Goal: Task Accomplishment & Management: Complete application form

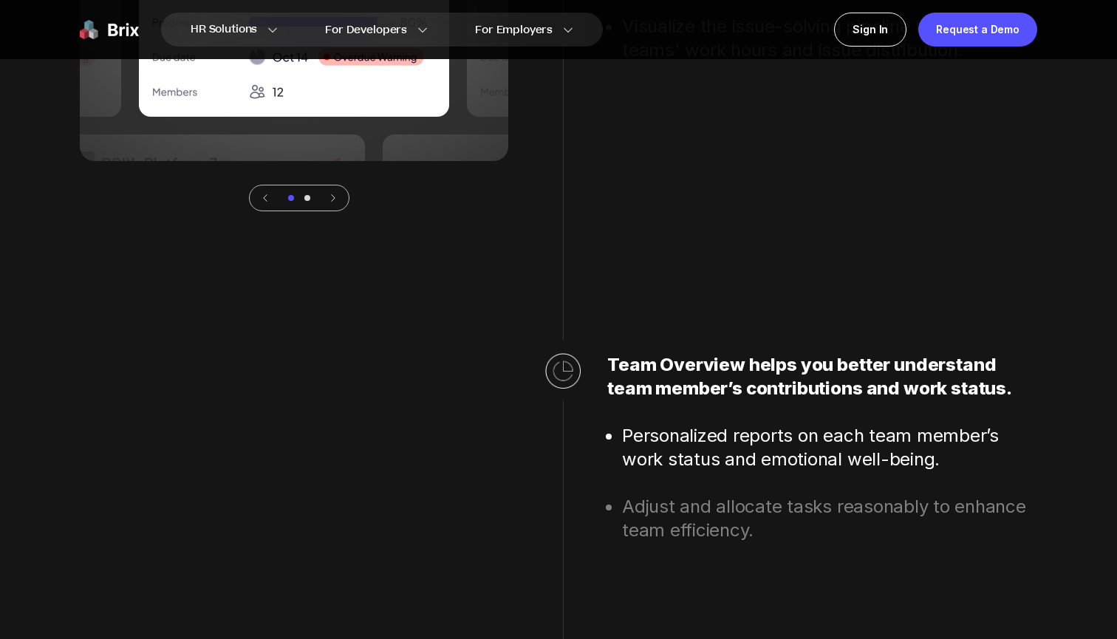
scroll to position [4465, 0]
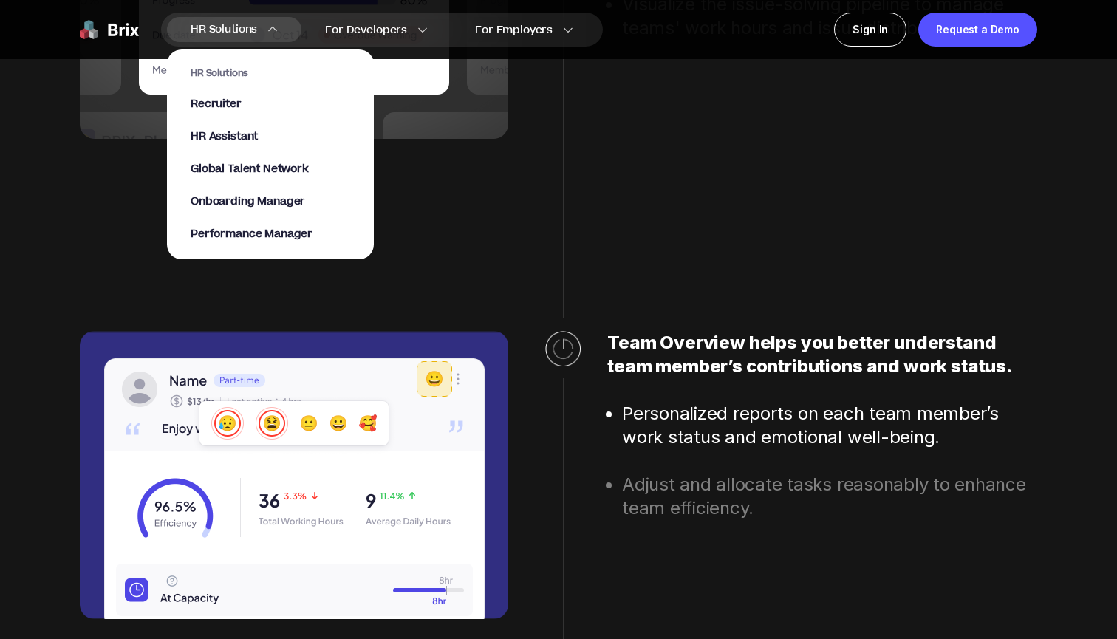
click at [271, 24] on div "HR Solutions HR Solutions Recruiter HR Assistant Global Talent Network Onboardi…" at bounding box center [234, 29] width 134 height 25
click at [236, 100] on span "Recruiter" at bounding box center [216, 104] width 51 height 17
click at [211, 140] on span "HR Assistant" at bounding box center [224, 137] width 67 height 17
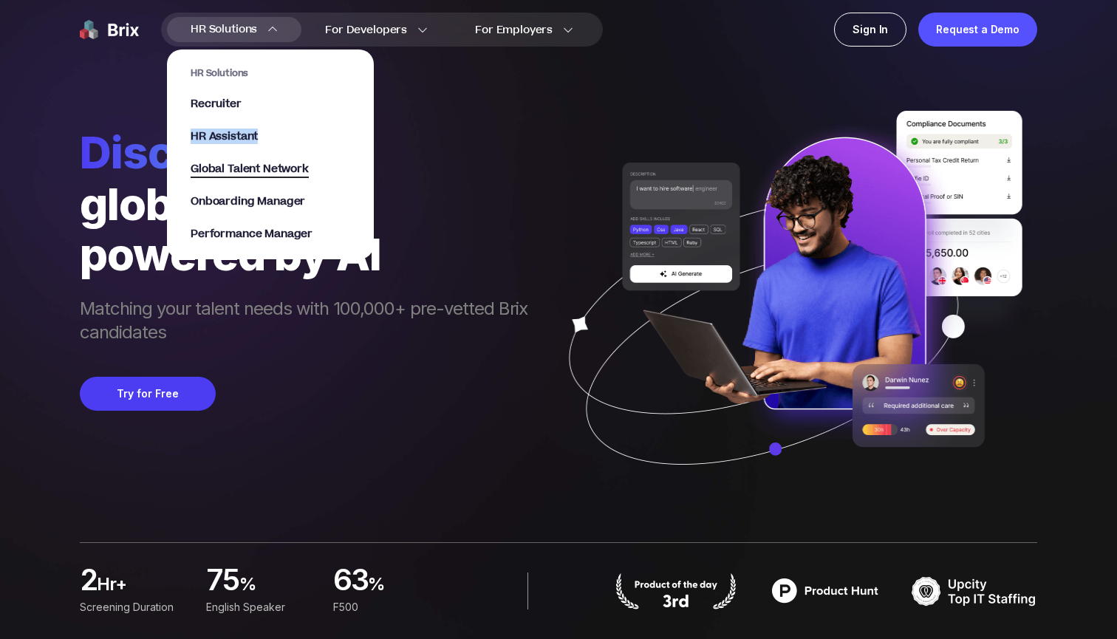
click at [228, 171] on span "Global Talent Network" at bounding box center [250, 169] width 118 height 17
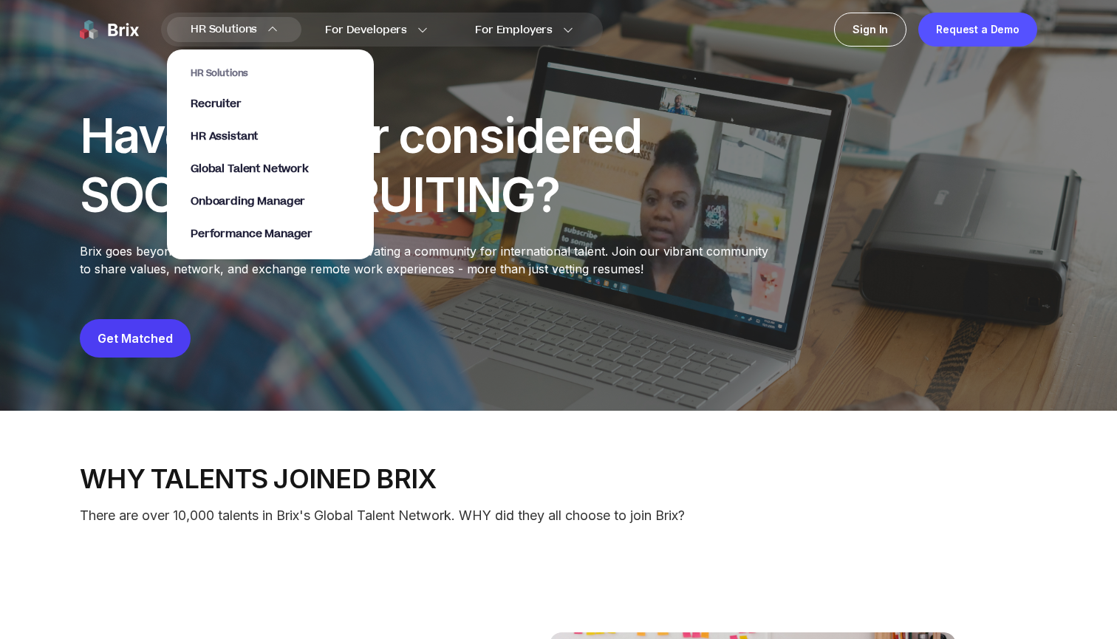
click at [268, 30] on img at bounding box center [272, 29] width 10 height 10
click at [242, 200] on span "Onboarding Manager" at bounding box center [248, 202] width 114 height 17
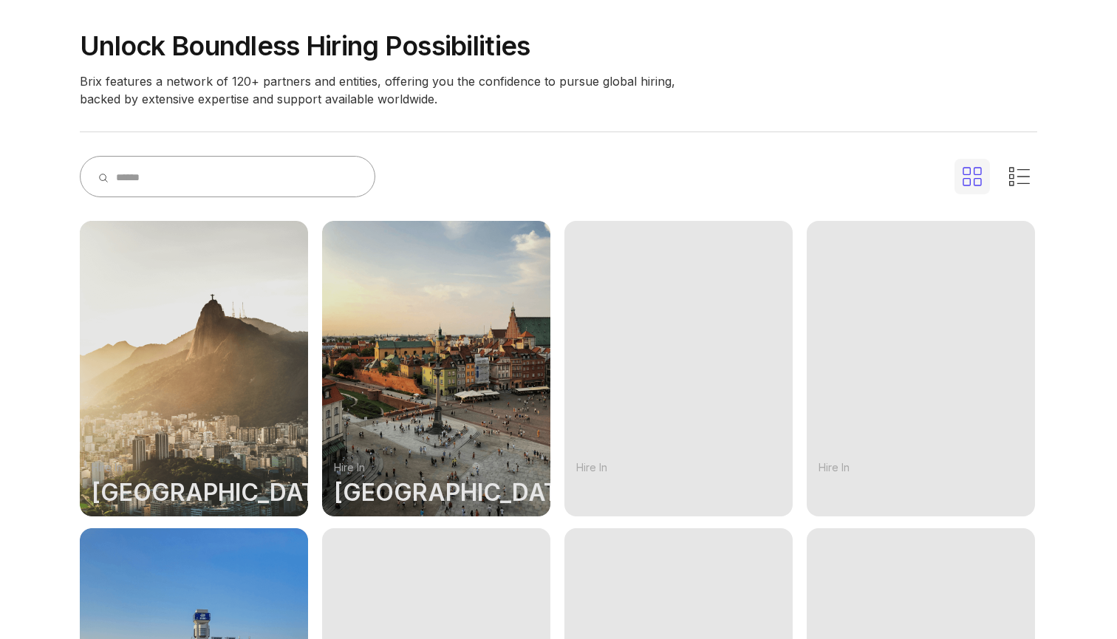
scroll to position [208, 0]
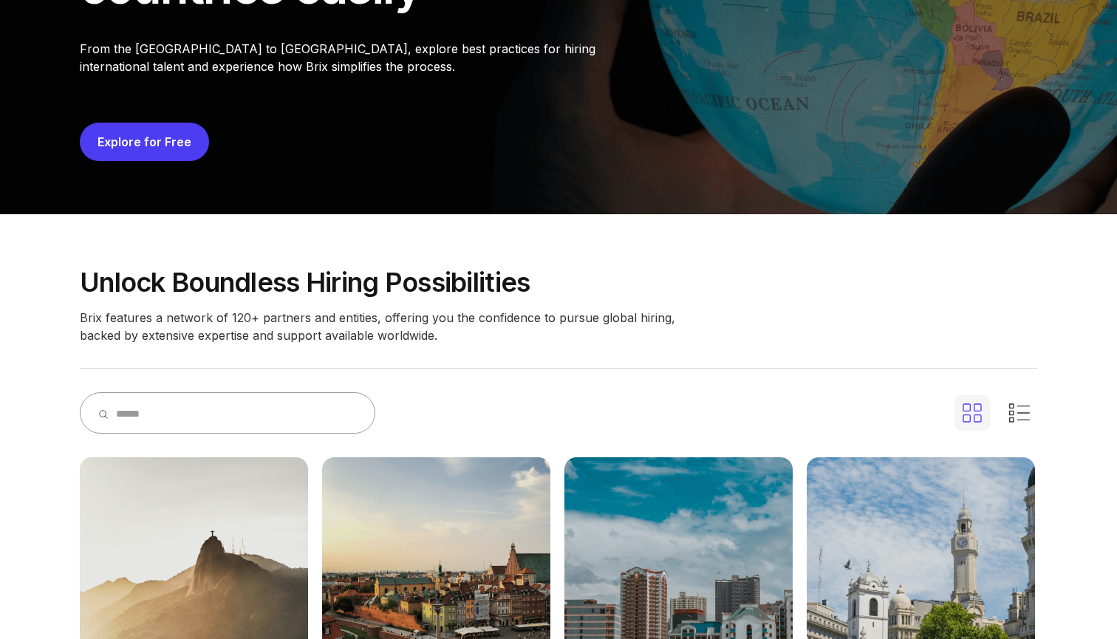
click at [153, 147] on link "Explore for Free" at bounding box center [145, 141] width 94 height 15
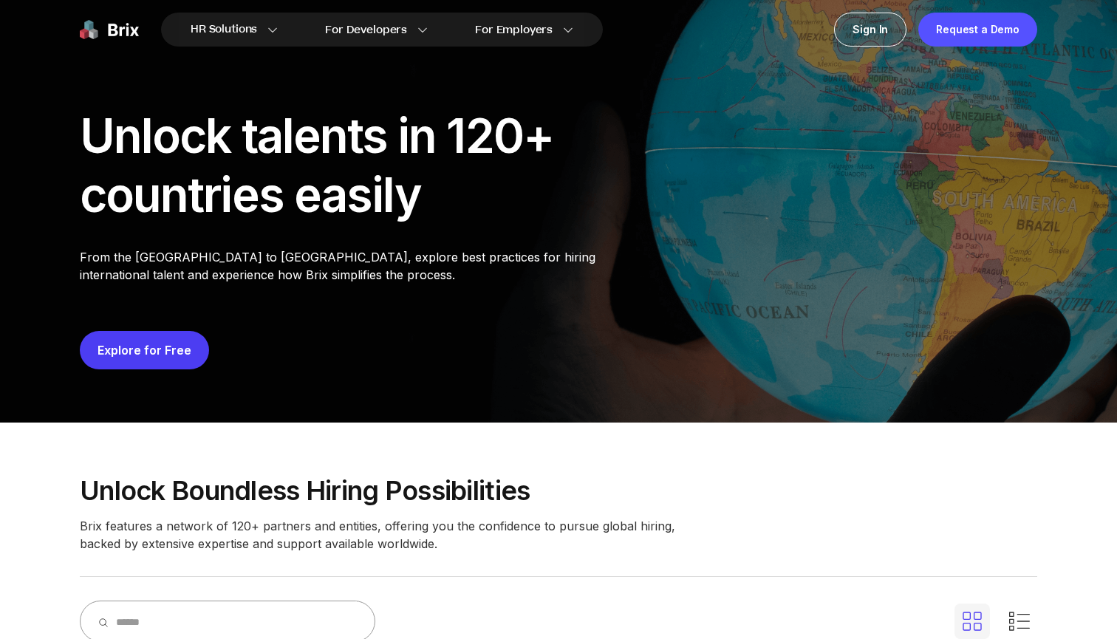
scroll to position [0, 0]
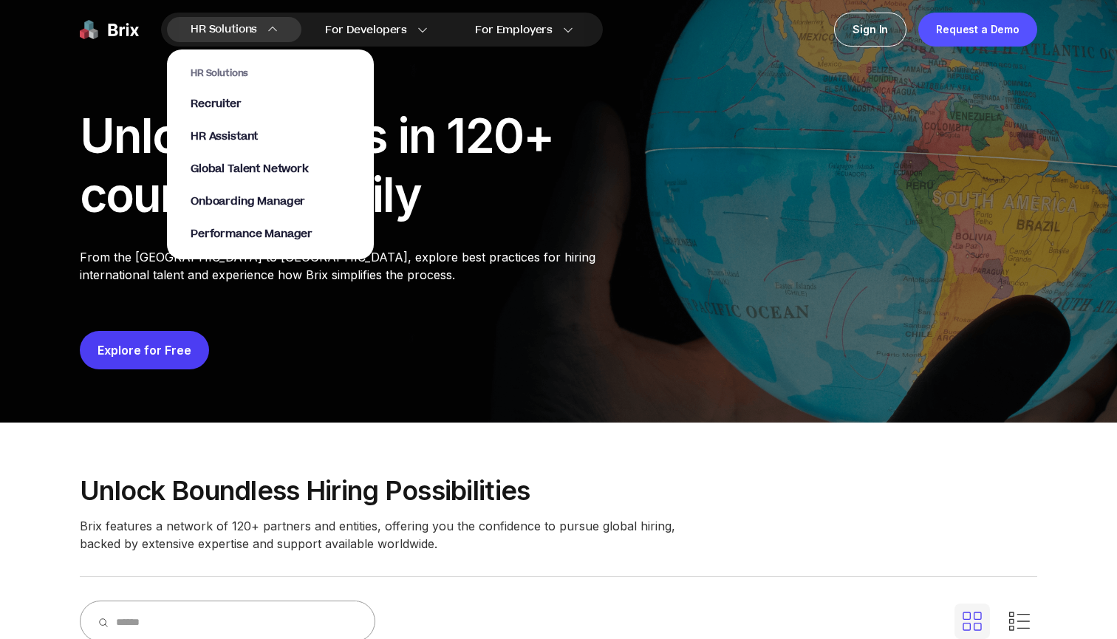
click at [260, 33] on div "HR Solutions HR Solutions Recruiter HR Assistant Global Talent Network Onboardi…" at bounding box center [234, 29] width 134 height 25
click at [221, 32] on span "HR Solutions" at bounding box center [224, 30] width 66 height 24
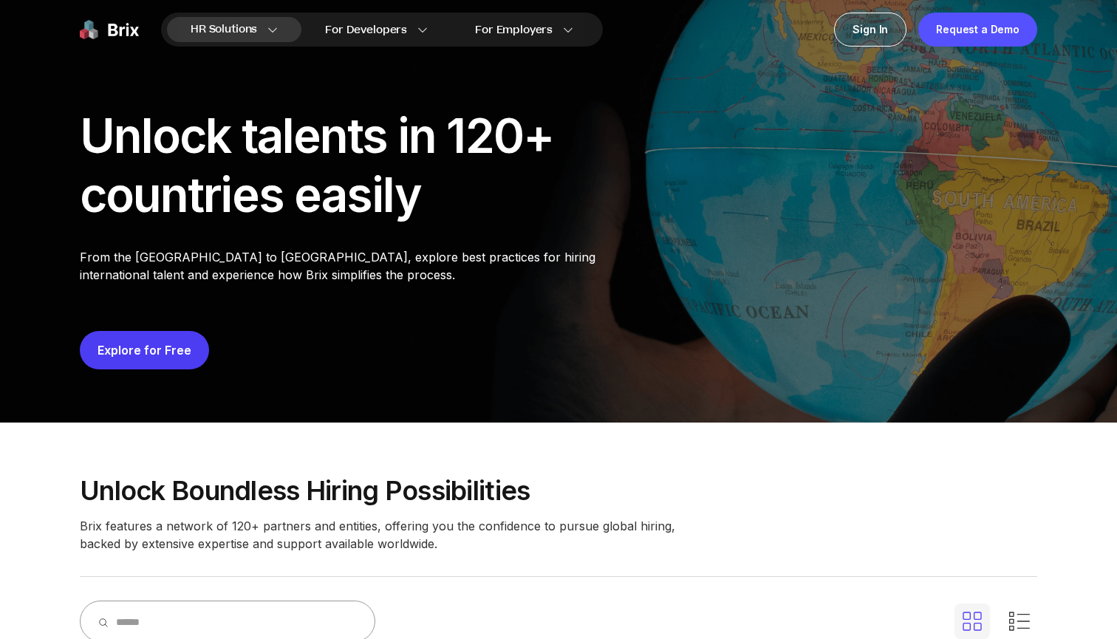
click at [253, 35] on section "HR Solutions Recruiter HR Assistant Global Talent Network Onboarding Manager Pe…" at bounding box center [270, 147] width 207 height 225
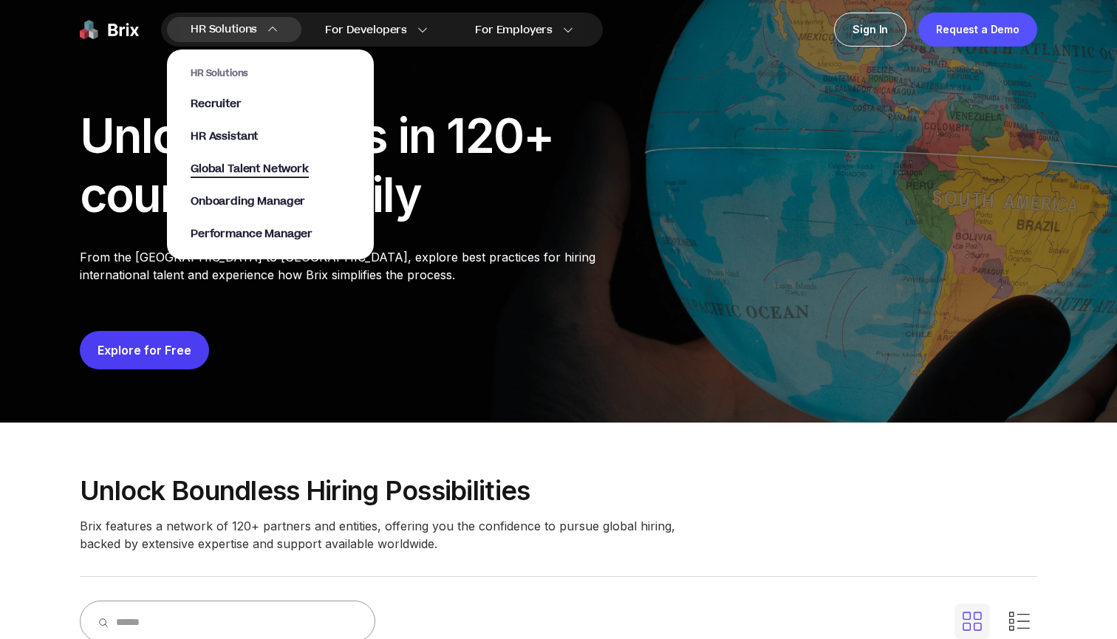
click at [238, 174] on span "Global Talent Network" at bounding box center [250, 169] width 118 height 17
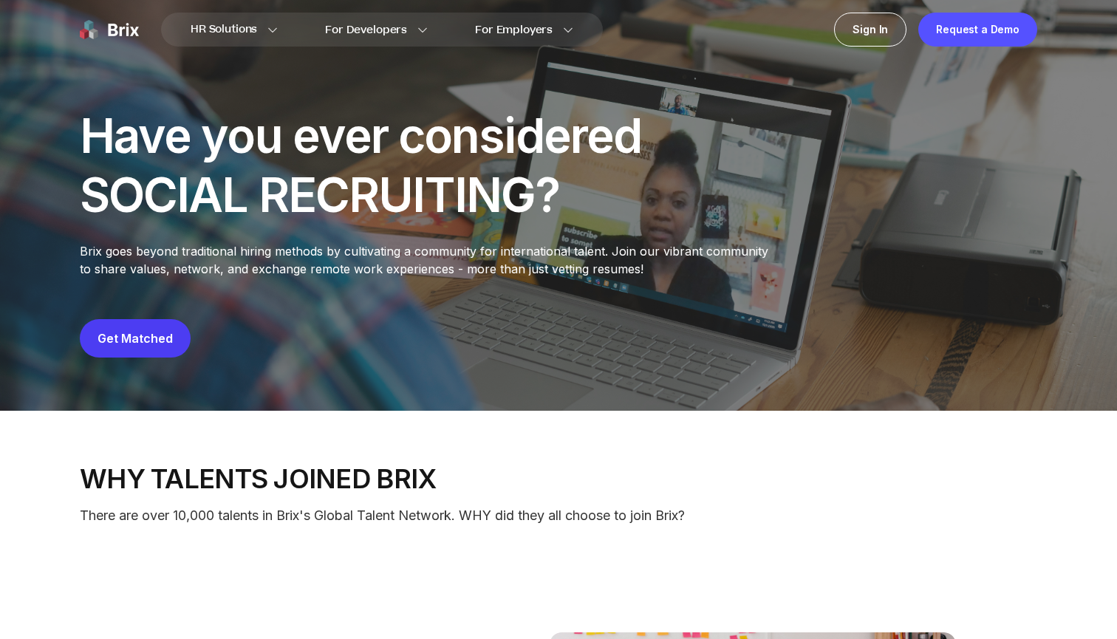
click at [135, 336] on link "Get Matched" at bounding box center [135, 338] width 75 height 15
click at [234, 13] on section "HR Solutions HR Solutions Recruiter HR Assistant Global Talent Network Onboardi…" at bounding box center [382, 30] width 442 height 34
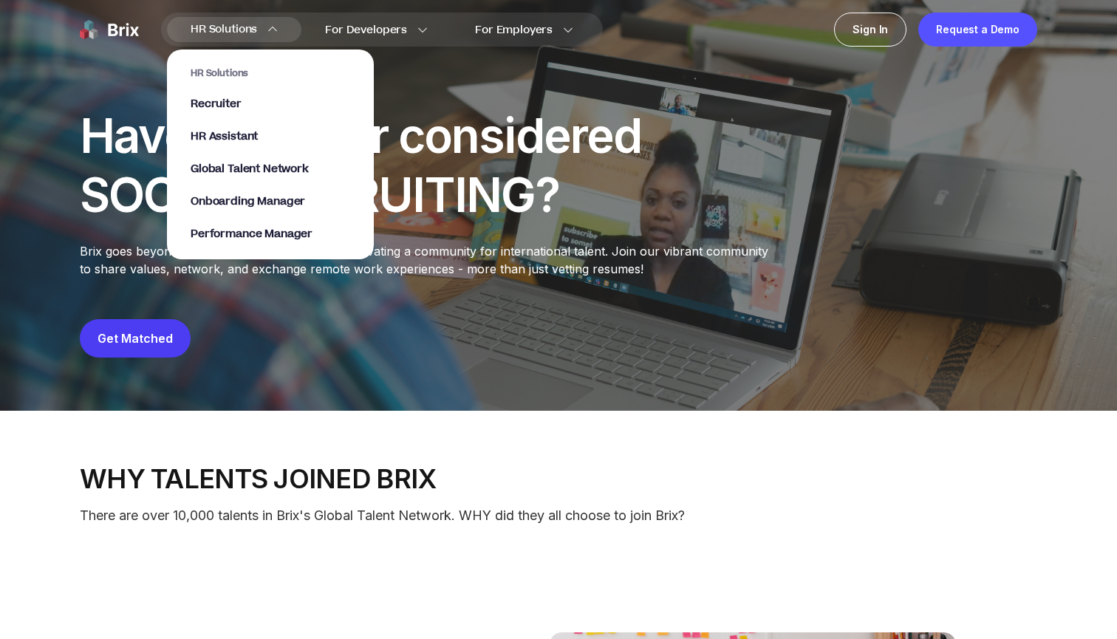
click at [230, 25] on span "HR Solutions" at bounding box center [224, 30] width 66 height 24
click at [211, 131] on span "HR Assistant" at bounding box center [224, 137] width 67 height 17
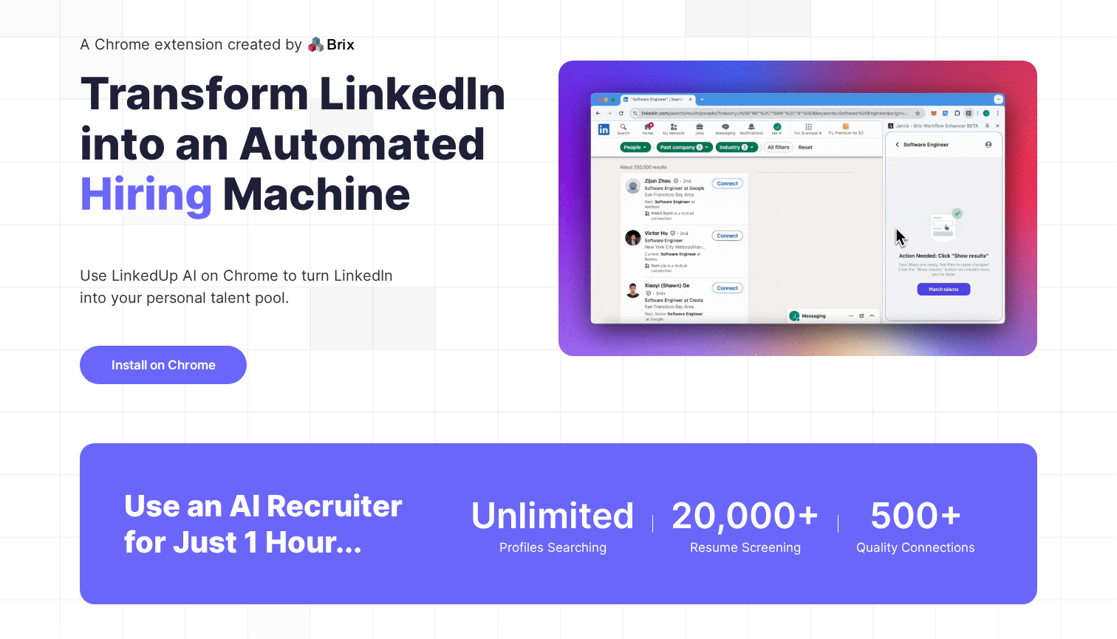
scroll to position [130, 0]
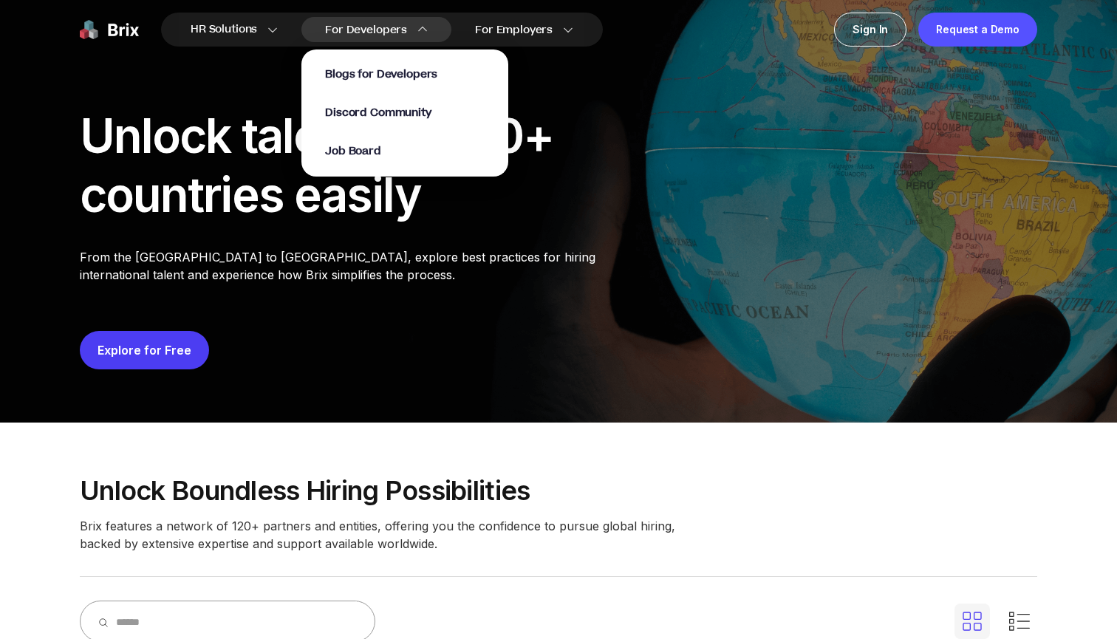
click at [442, 137] on div "Blogs for Developers Discord Community Job Board" at bounding box center [405, 113] width 160 height 92
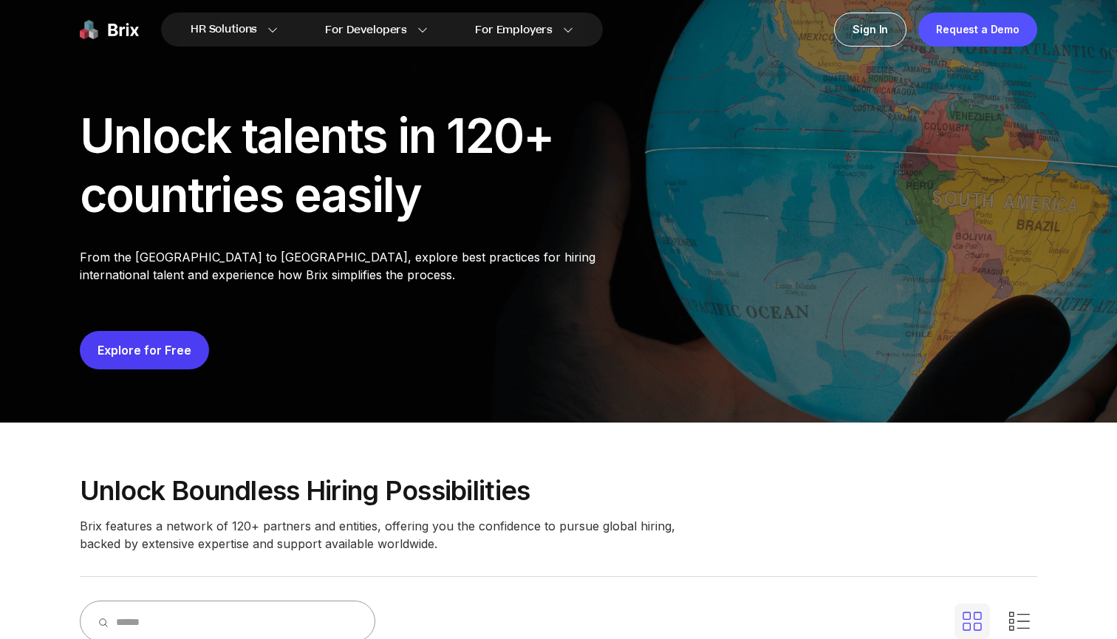
click at [578, 109] on div "Unlock talents in 120+ countries easily" at bounding box center [364, 165] width 569 height 118
click at [173, 360] on button "Explore for Free" at bounding box center [144, 350] width 129 height 38
click at [129, 347] on link "Explore for Free" at bounding box center [145, 350] width 94 height 15
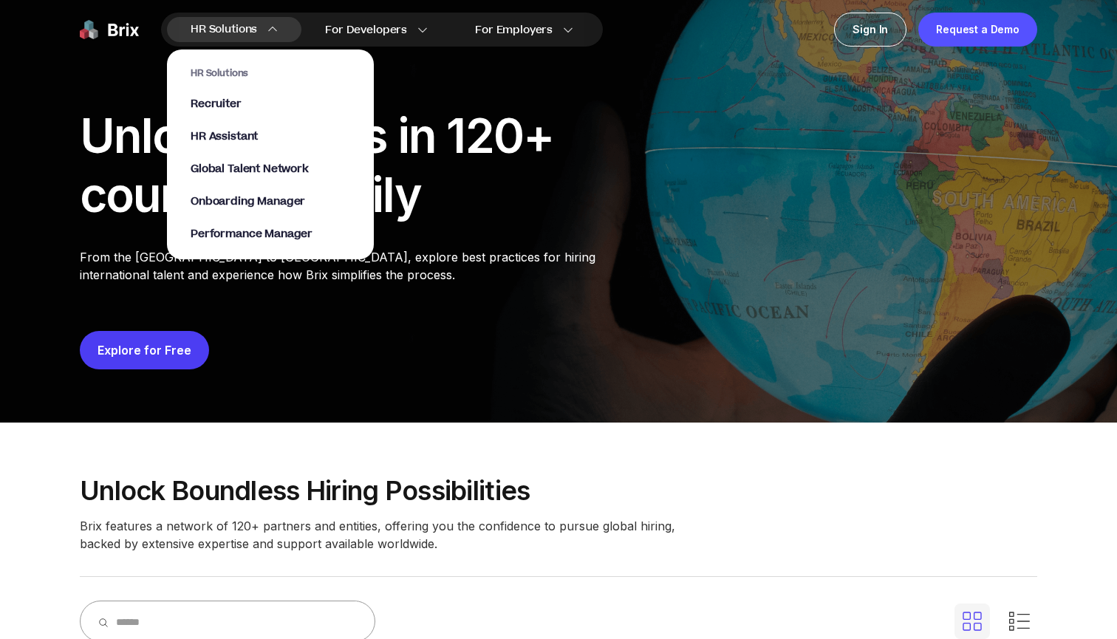
click at [250, 38] on section "HR Solutions Recruiter HR Assistant Global Talent Network Onboarding Manager Pe…" at bounding box center [270, 147] width 207 height 225
click at [206, 200] on span "Onboarding Manager" at bounding box center [248, 202] width 114 height 17
click at [238, 202] on span "Onboarding Manager" at bounding box center [248, 202] width 114 height 17
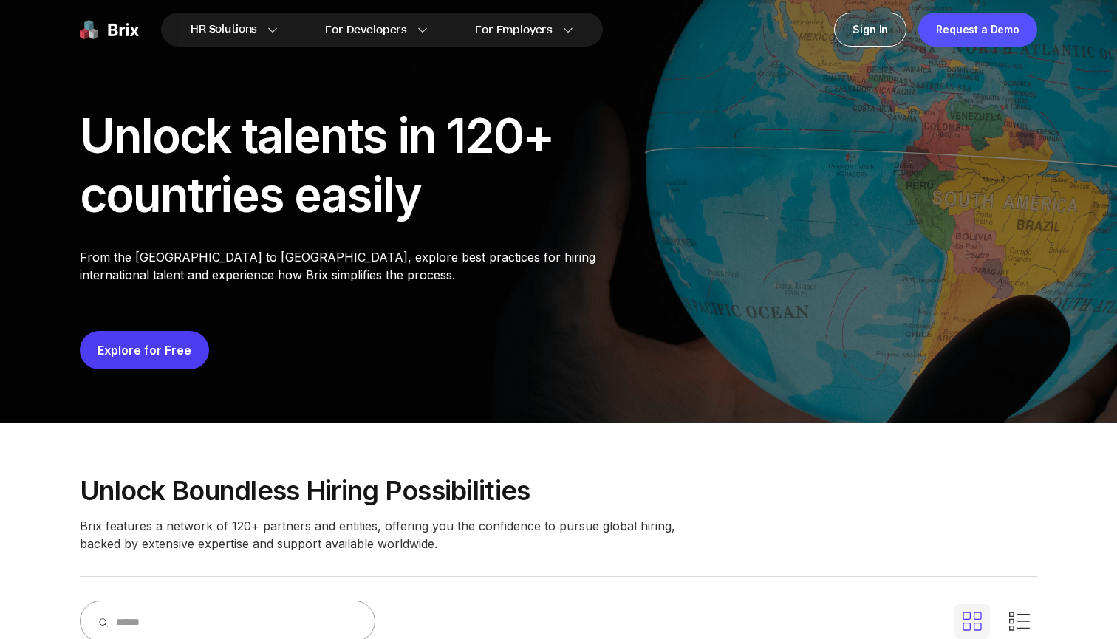
click at [459, 172] on div "Unlock talents in 120+ countries easily" at bounding box center [364, 165] width 569 height 118
click at [156, 345] on link "Explore for Free" at bounding box center [145, 350] width 94 height 15
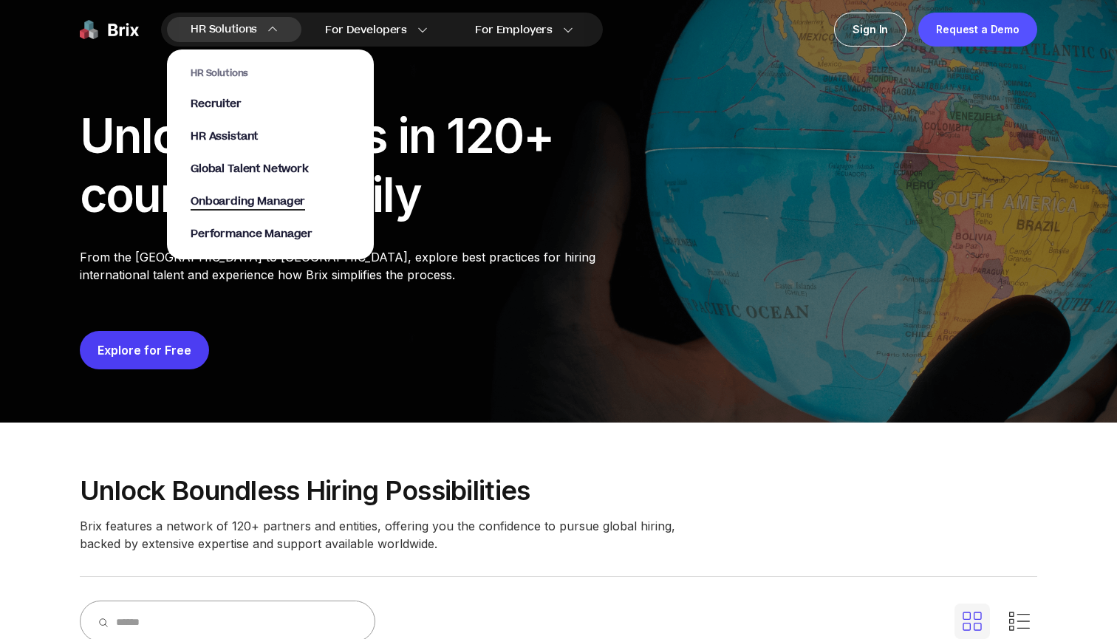
click at [253, 200] on span "Onboarding Manager" at bounding box center [248, 202] width 114 height 17
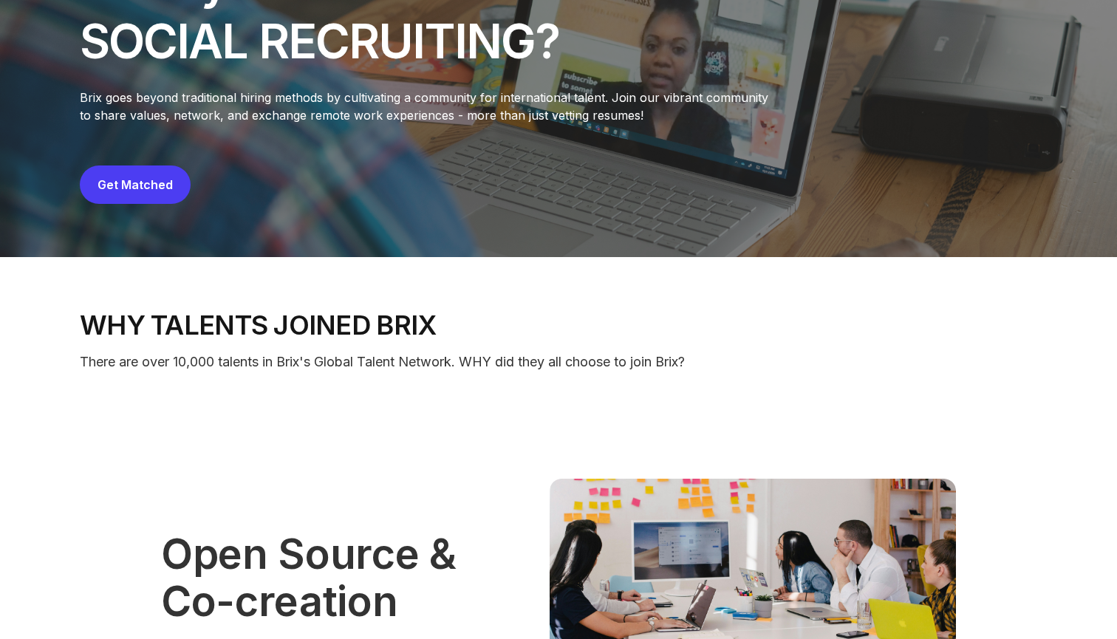
scroll to position [101, 0]
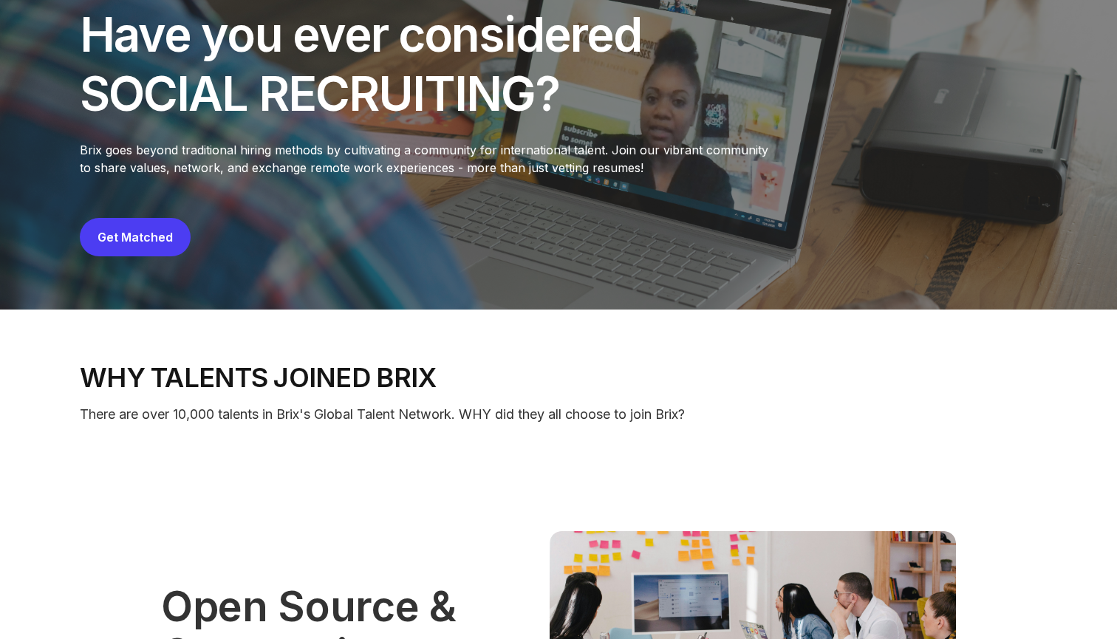
click at [146, 239] on link "Get Matched" at bounding box center [135, 237] width 75 height 15
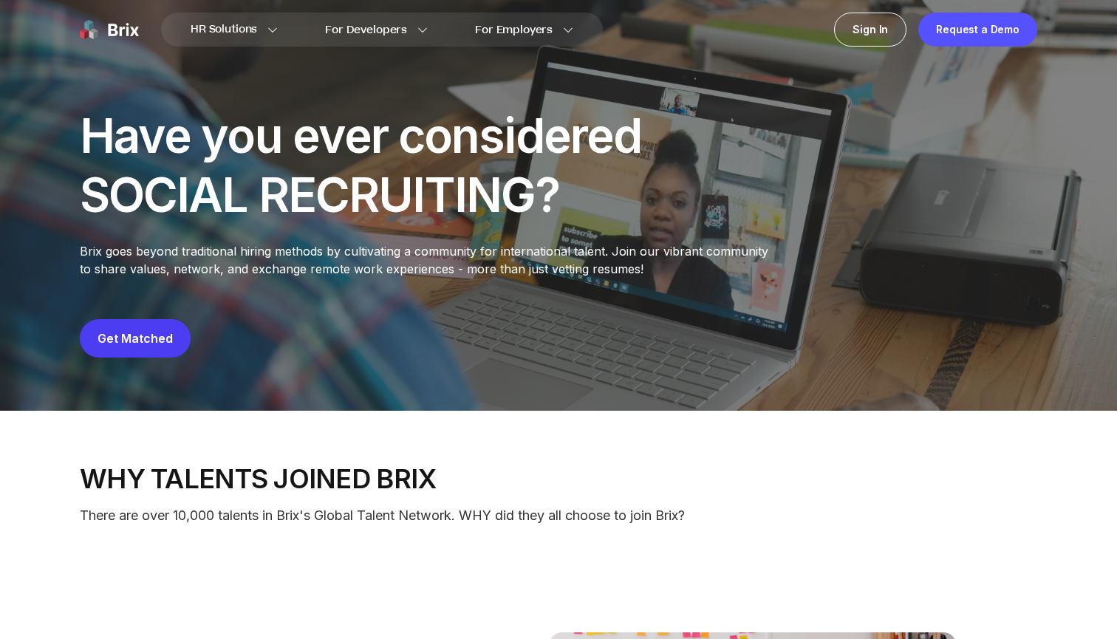
scroll to position [0, 0]
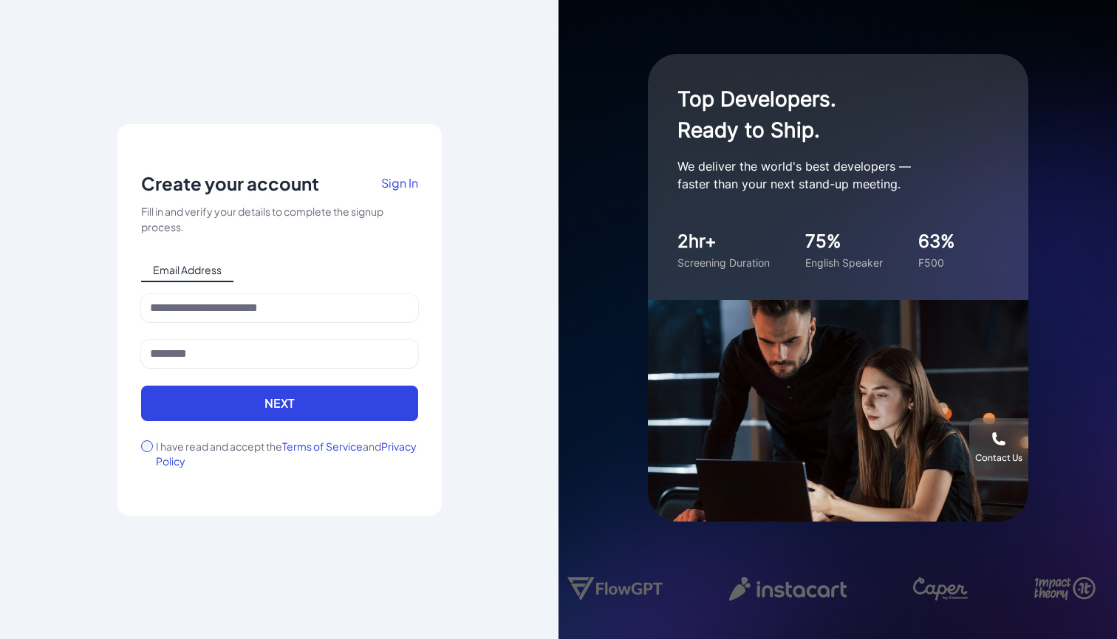
click at [402, 183] on span "Sign In" at bounding box center [399, 183] width 37 height 16
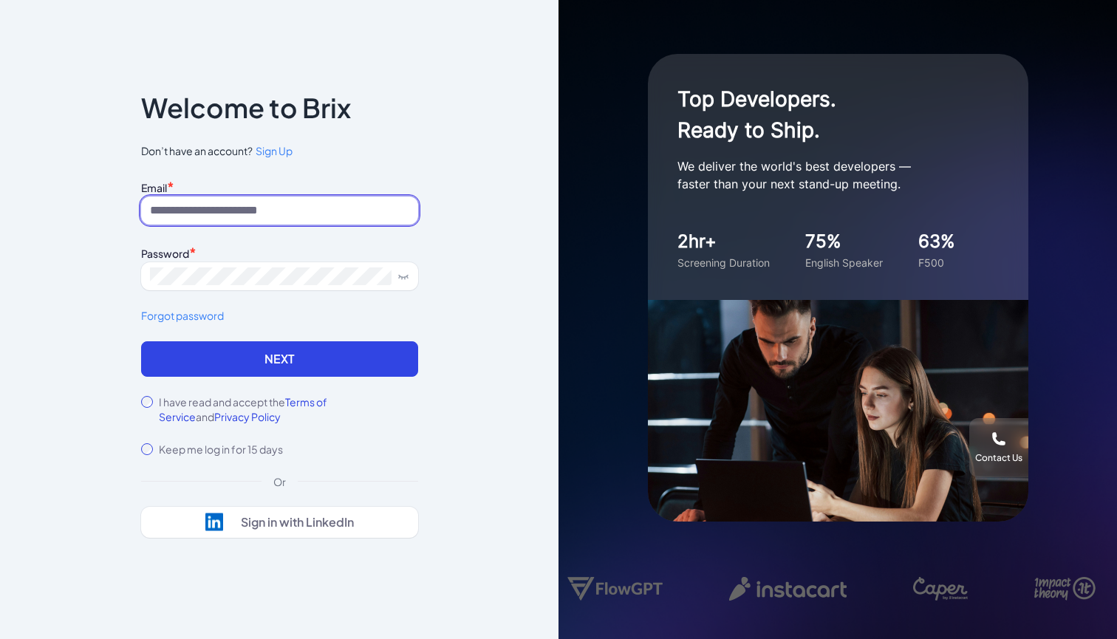
type input "****"
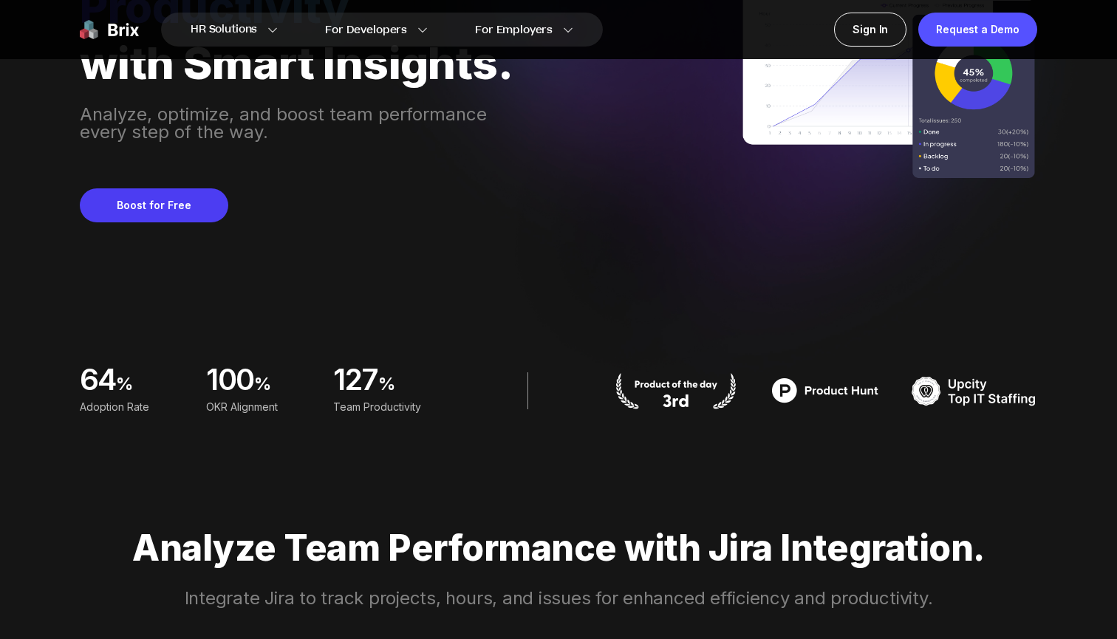
scroll to position [117, 0]
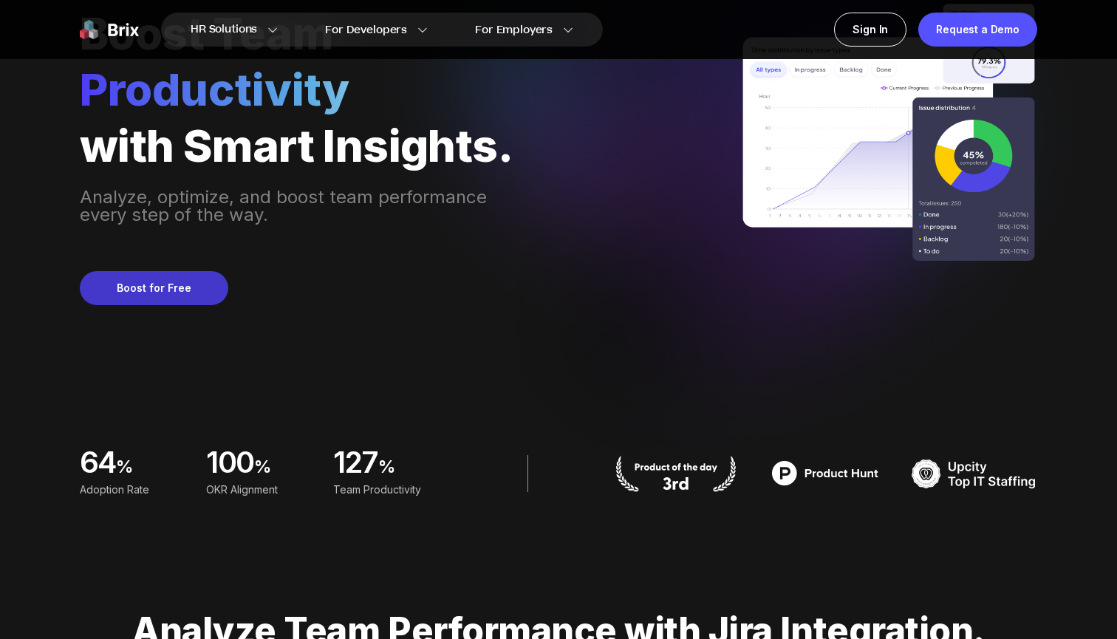
click at [187, 293] on button "Boost for Free" at bounding box center [154, 288] width 148 height 34
click at [160, 266] on div "Boost Team Productivity with Smart Insights. Analyze, optimize, and boost team …" at bounding box center [298, 156] width 436 height 297
click at [175, 291] on button "Boost for Free" at bounding box center [154, 288] width 148 height 34
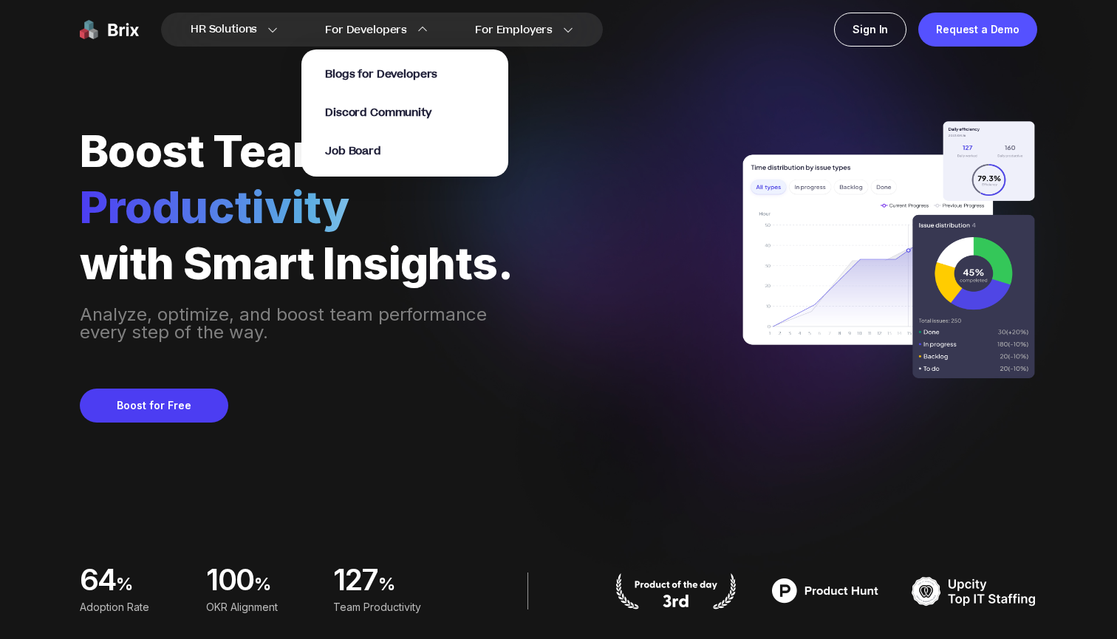
scroll to position [0, 0]
click at [403, 112] on span "Discord Community" at bounding box center [378, 113] width 106 height 17
click at [360, 72] on span "Blogs for Developers" at bounding box center [381, 74] width 112 height 17
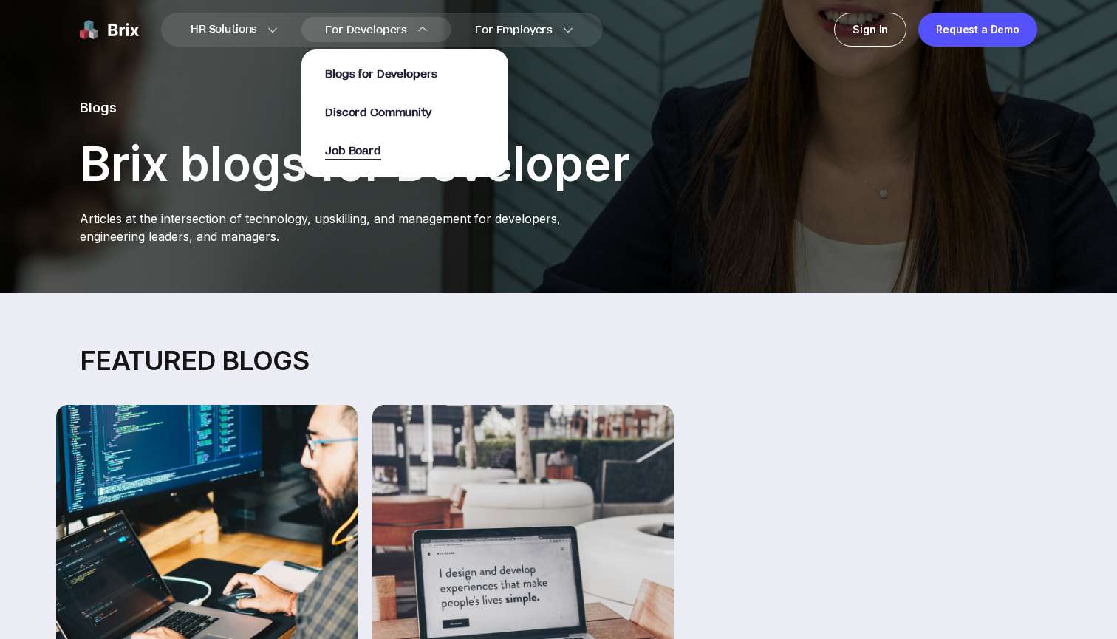
click at [349, 147] on span "Job Board" at bounding box center [353, 151] width 56 height 17
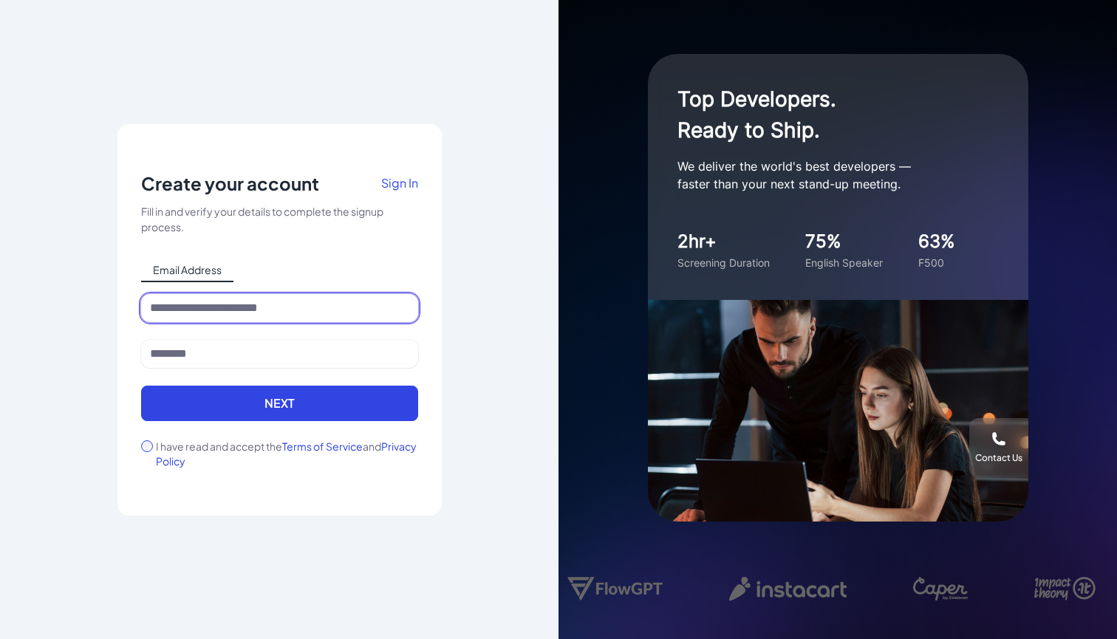
click at [270, 305] on input at bounding box center [279, 308] width 277 height 28
type input "*"
type input "**********"
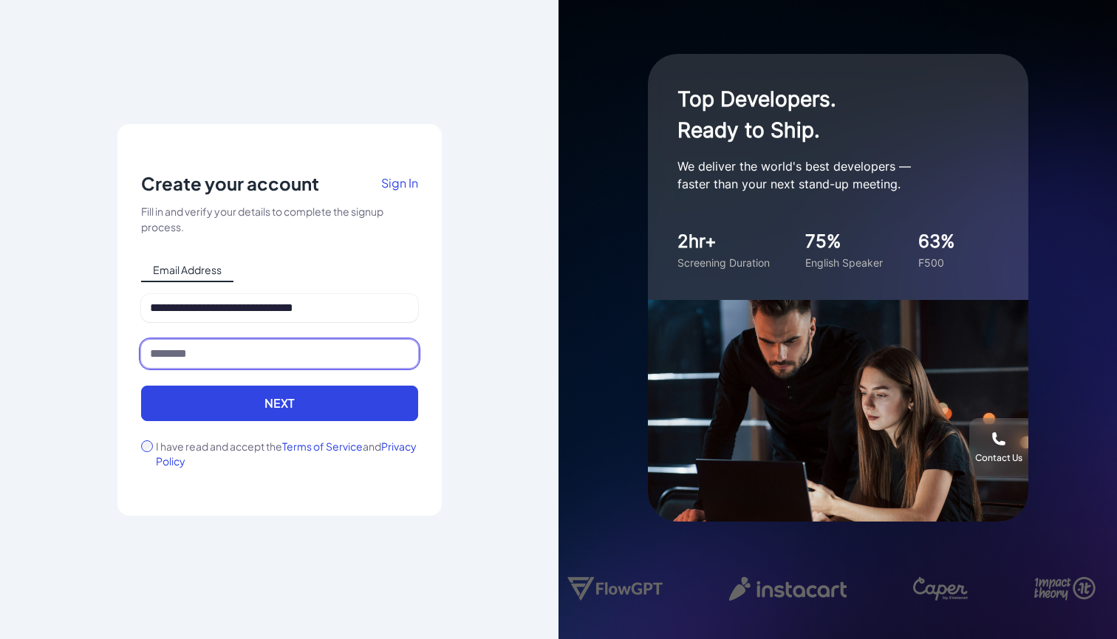
click at [196, 358] on input at bounding box center [279, 354] width 277 height 28
type input "*"
type input "**"
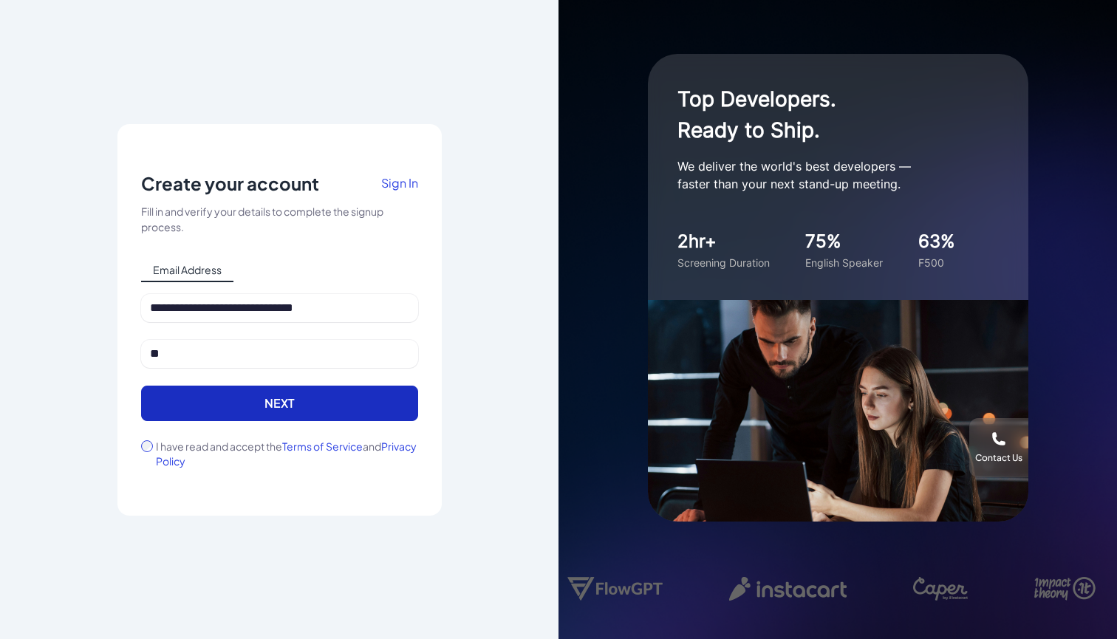
click at [212, 408] on button "Next" at bounding box center [279, 403] width 277 height 35
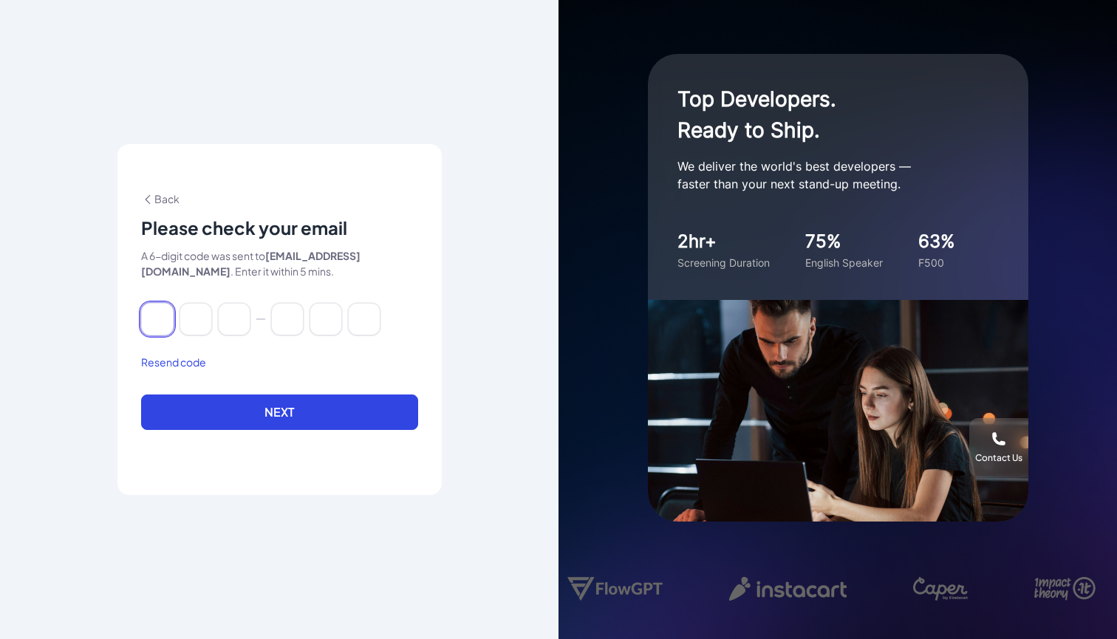
click at [143, 323] on input at bounding box center [157, 319] width 33 height 33
paste input "******"
type input "*"
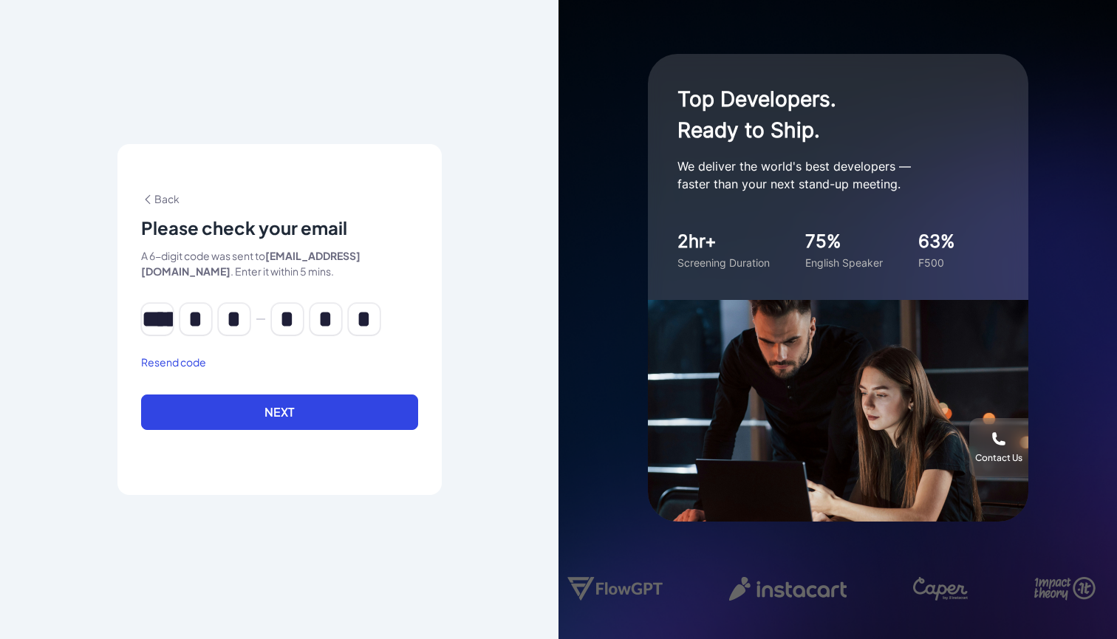
type input "*"
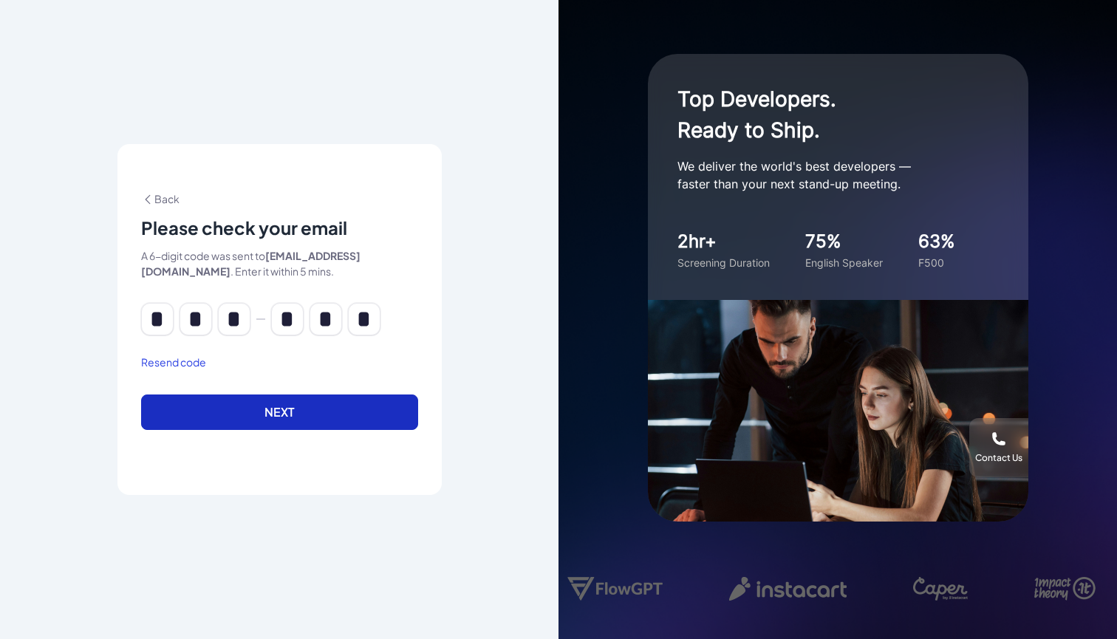
click at [222, 419] on button "Next" at bounding box center [279, 411] width 277 height 35
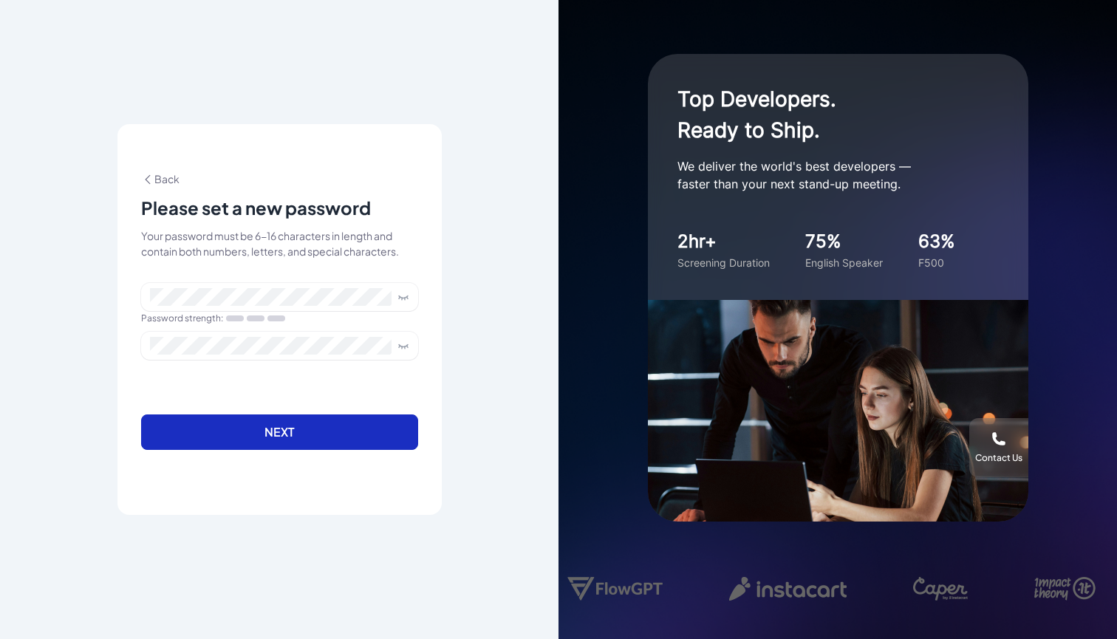
click at [222, 419] on button "Next" at bounding box center [279, 431] width 277 height 35
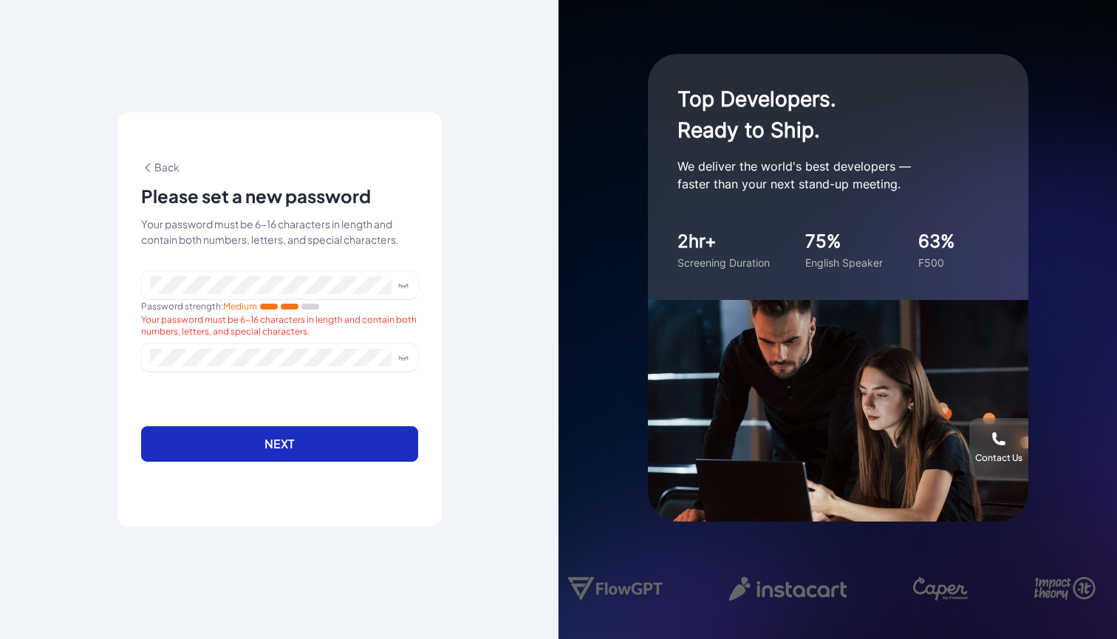
click at [318, 439] on button "Next" at bounding box center [279, 443] width 277 height 35
click at [267, 441] on button "Next" at bounding box center [279, 443] width 277 height 35
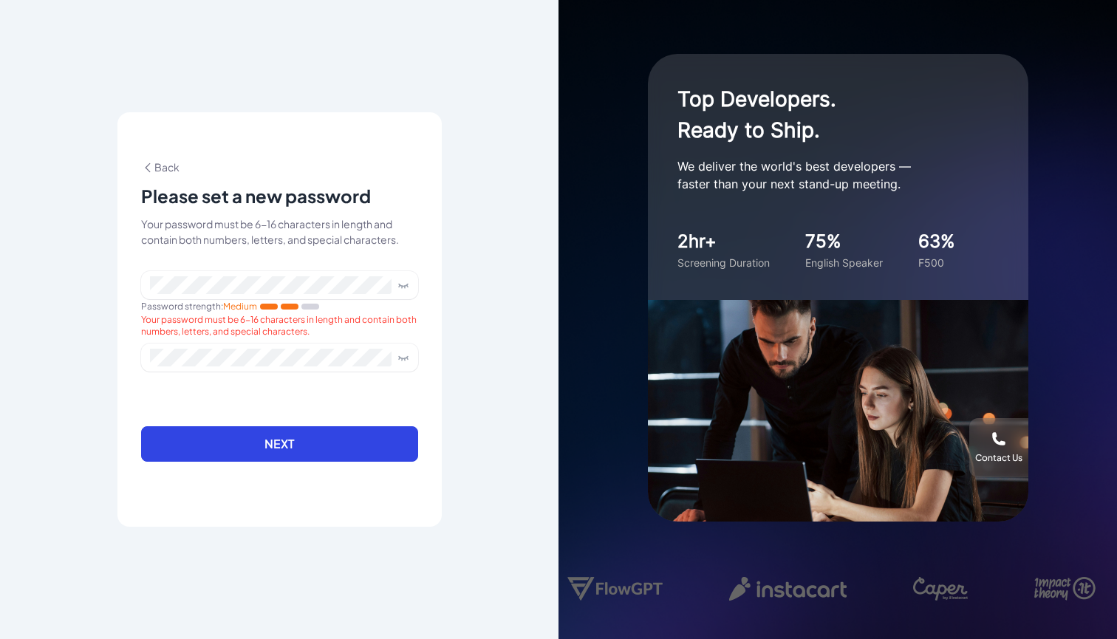
click at [313, 394] on form "Password strength : Medium Your password must be 6-16 characters in length and …" at bounding box center [279, 375] width 277 height 208
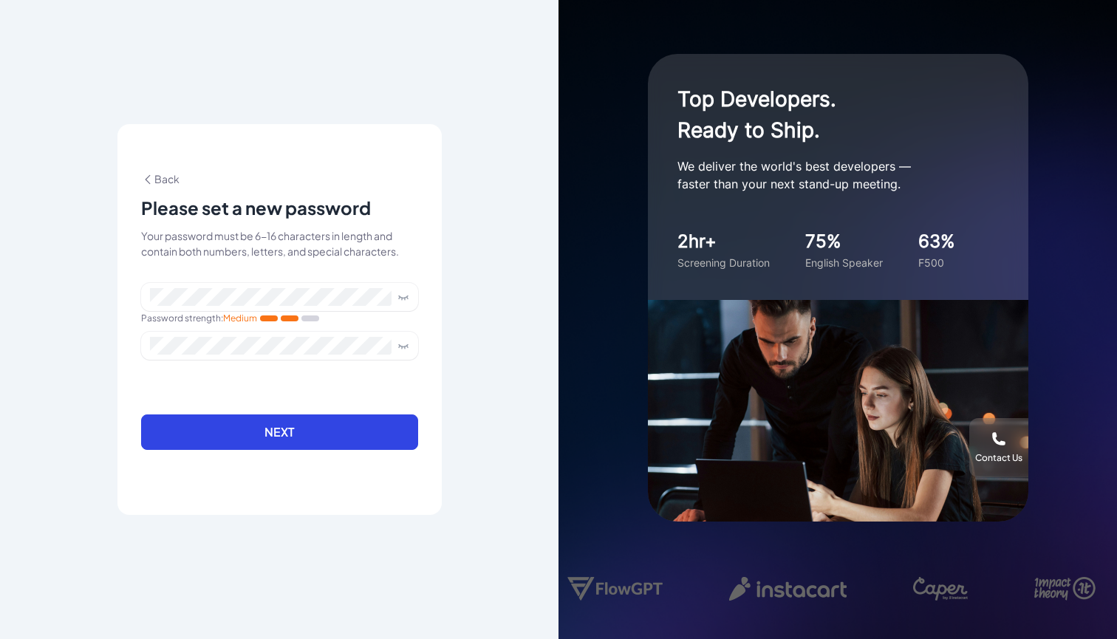
click at [225, 390] on form "Password strength : Medium Next" at bounding box center [279, 375] width 277 height 185
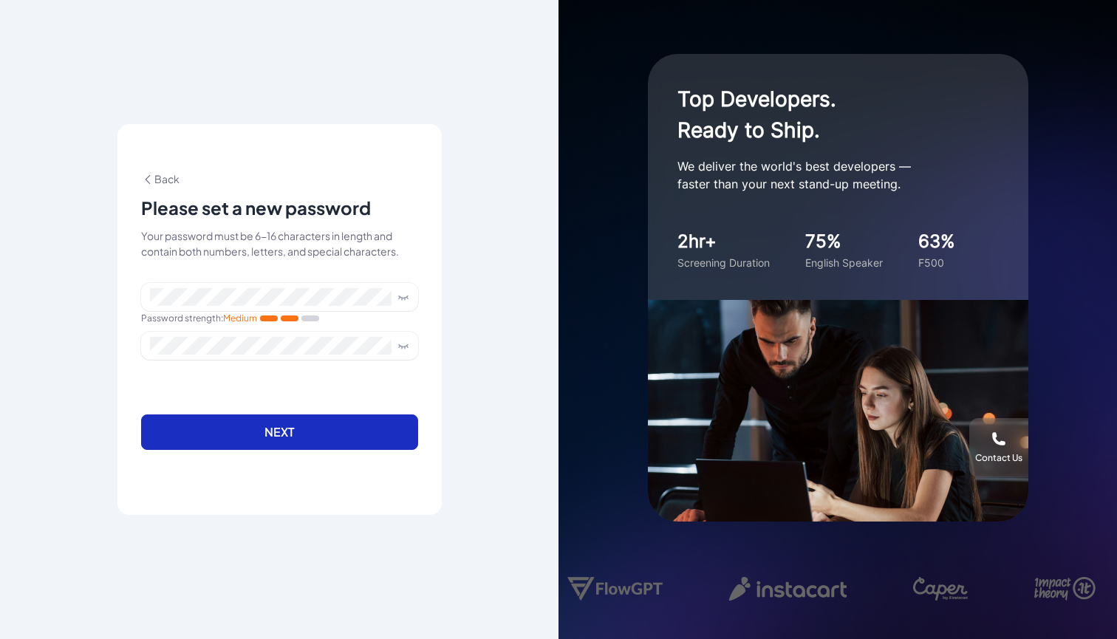
click at [227, 435] on button "Next" at bounding box center [279, 431] width 277 height 35
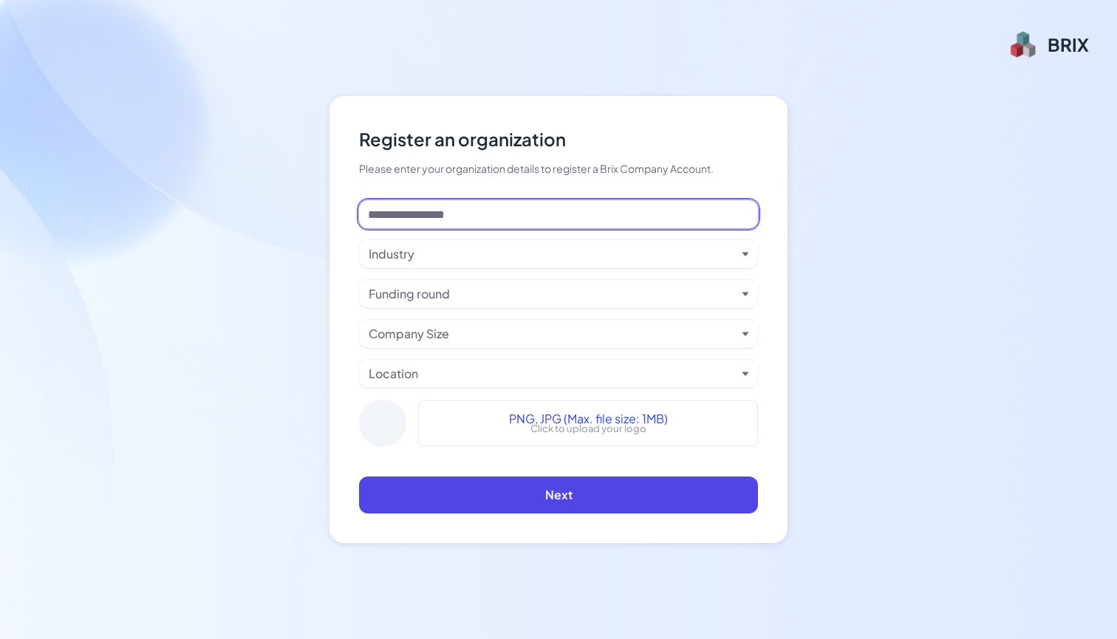
click at [473, 218] on input at bounding box center [558, 214] width 399 height 28
type input "*"
type input "**"
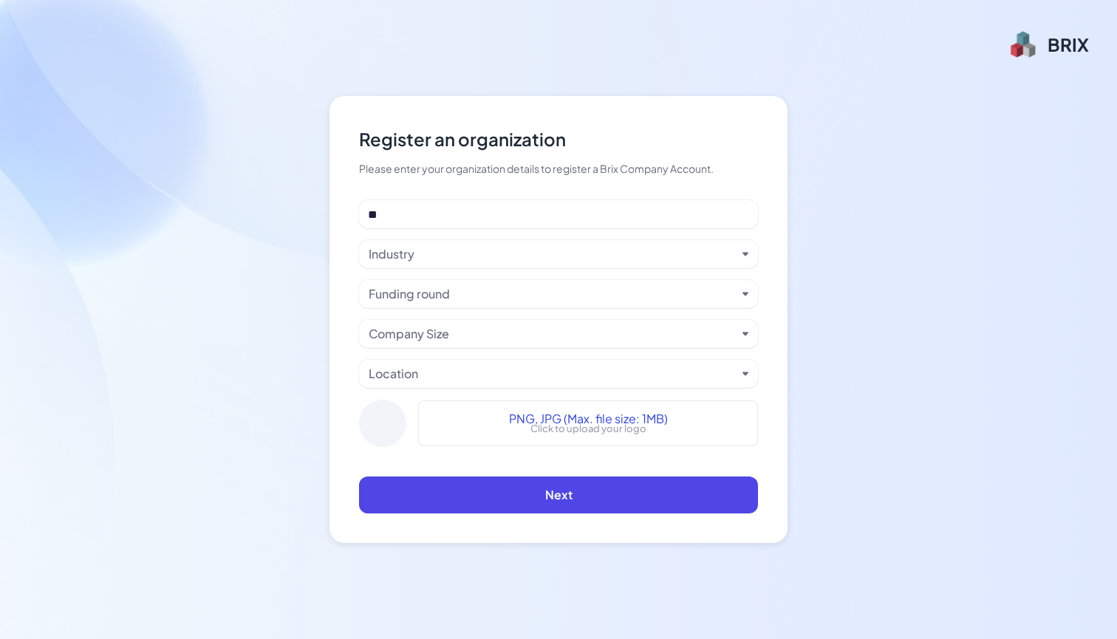
click at [445, 253] on div "Industry" at bounding box center [553, 254] width 368 height 18
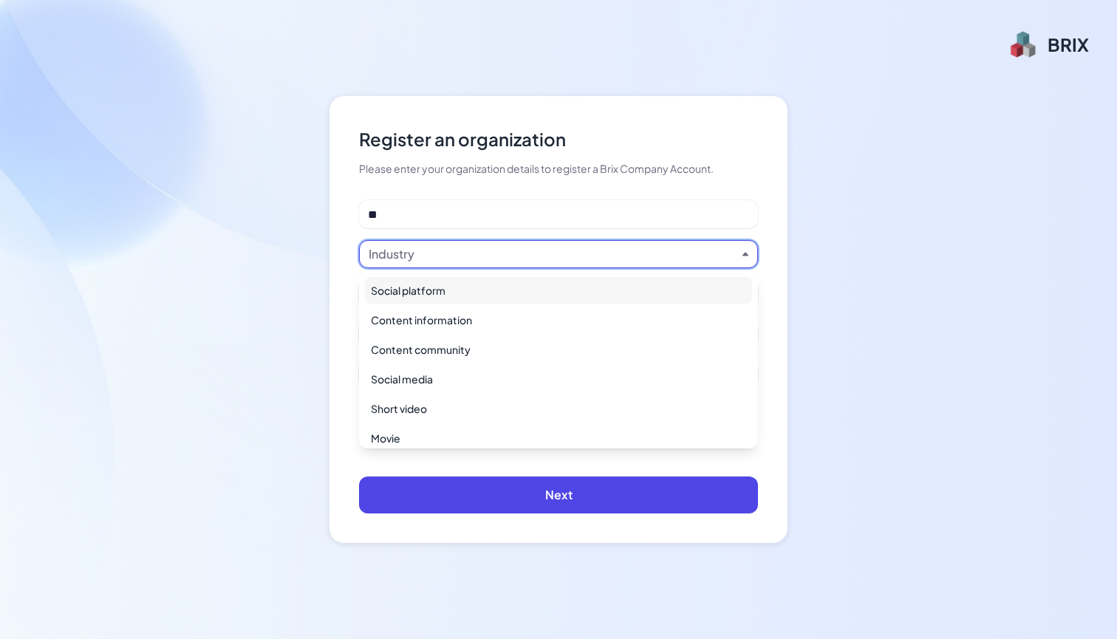
click at [451, 297] on div "Social platform" at bounding box center [558, 290] width 387 height 27
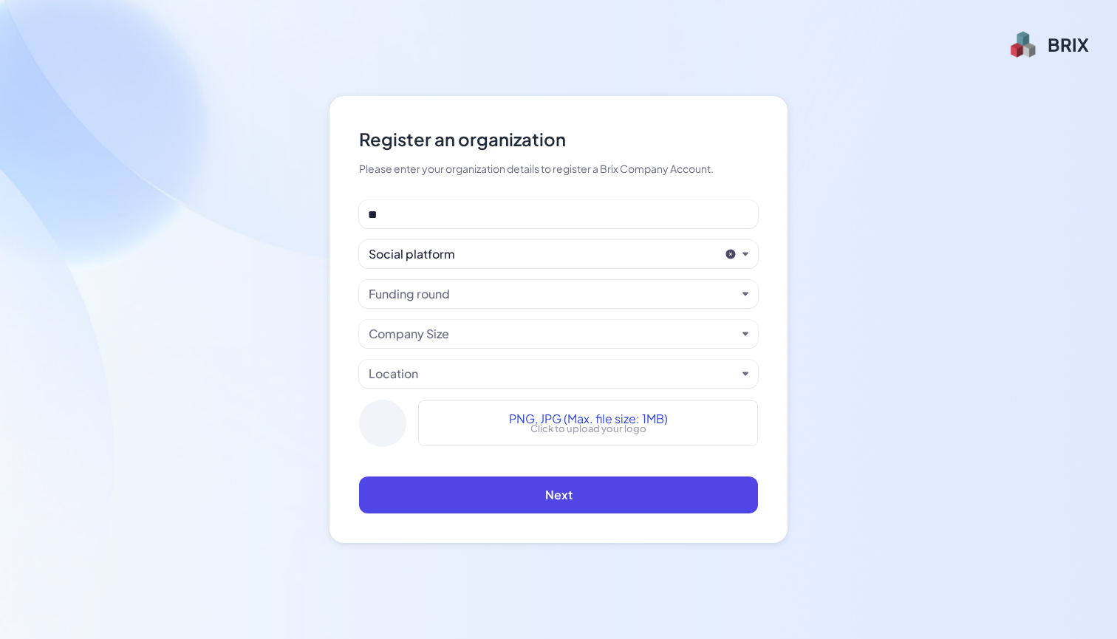
click at [434, 300] on div "Funding round" at bounding box center [409, 294] width 81 height 18
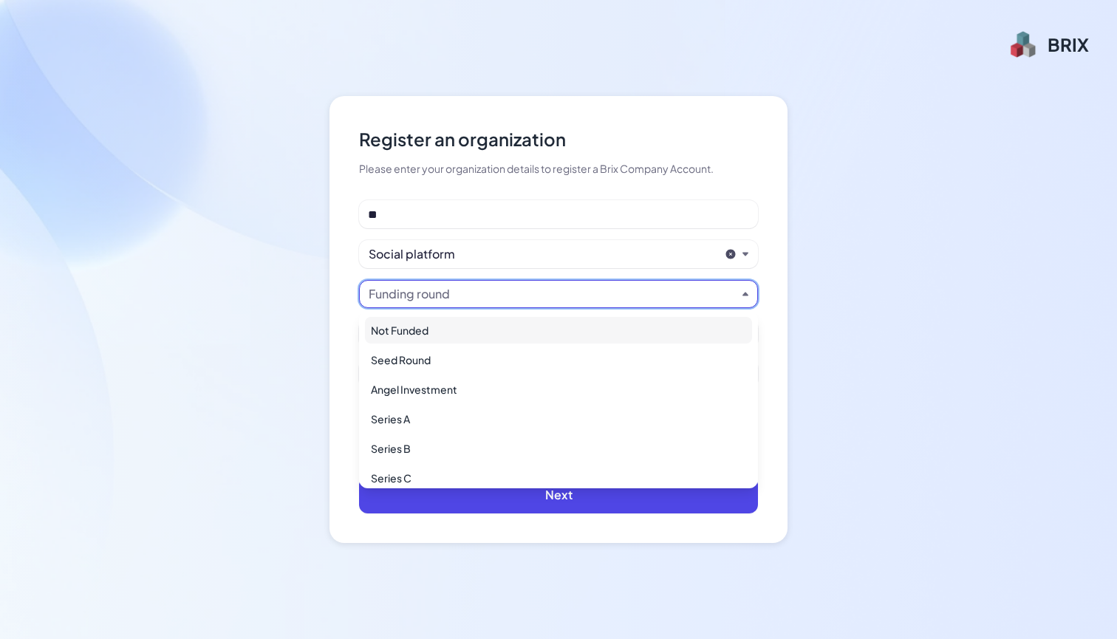
click at [432, 327] on div "Not Funded" at bounding box center [558, 330] width 387 height 27
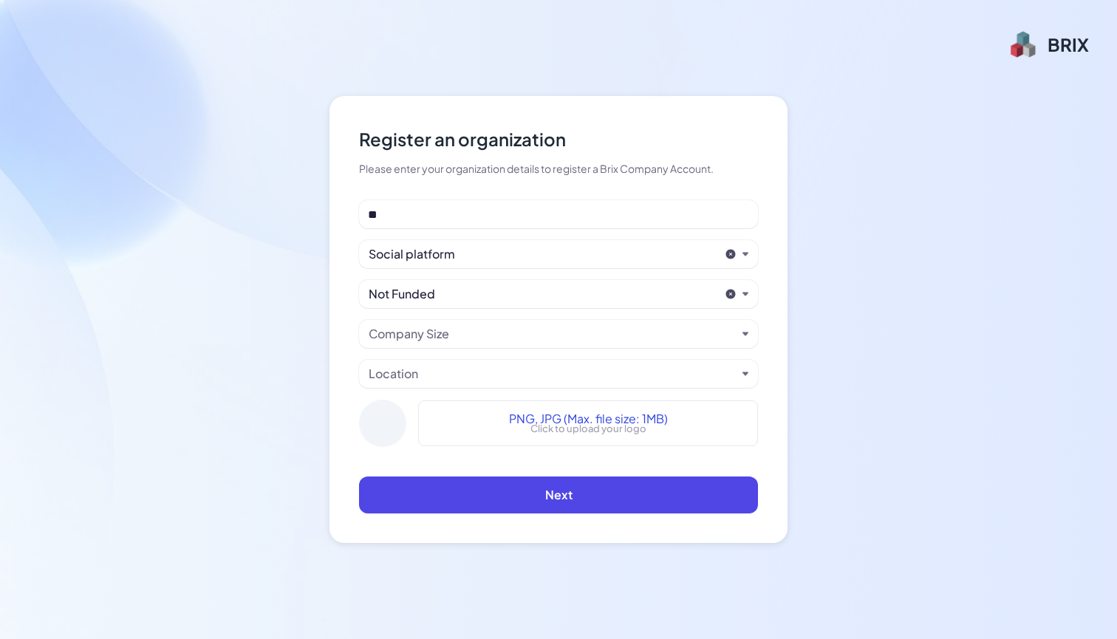
click at [451, 298] on div "Not Funded" at bounding box center [544, 294] width 350 height 18
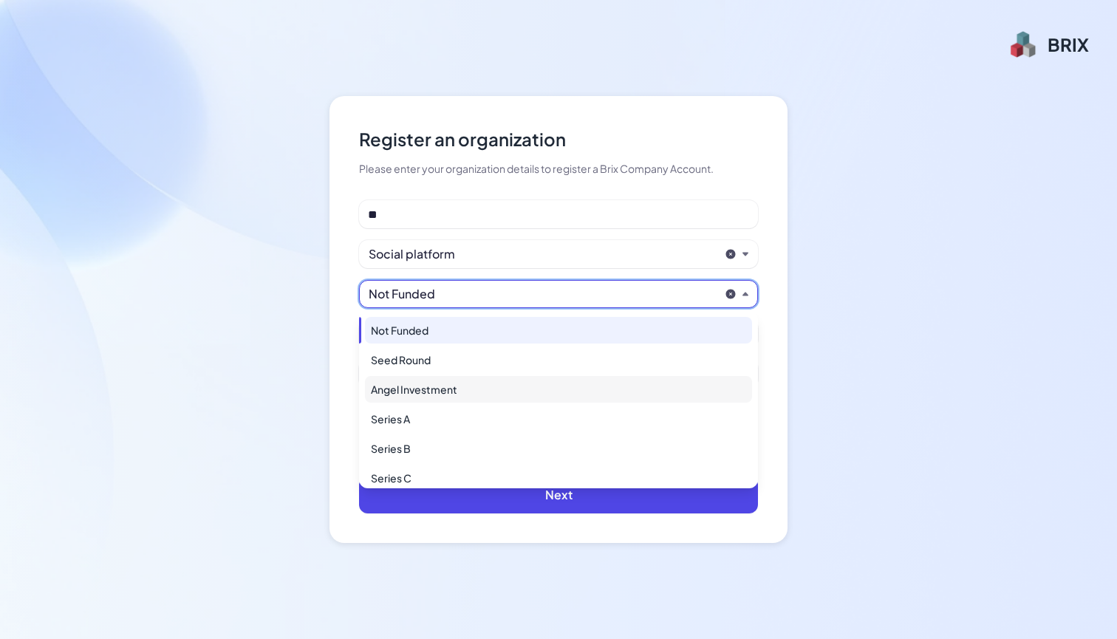
click at [423, 386] on div "Angel Investment" at bounding box center [558, 389] width 387 height 27
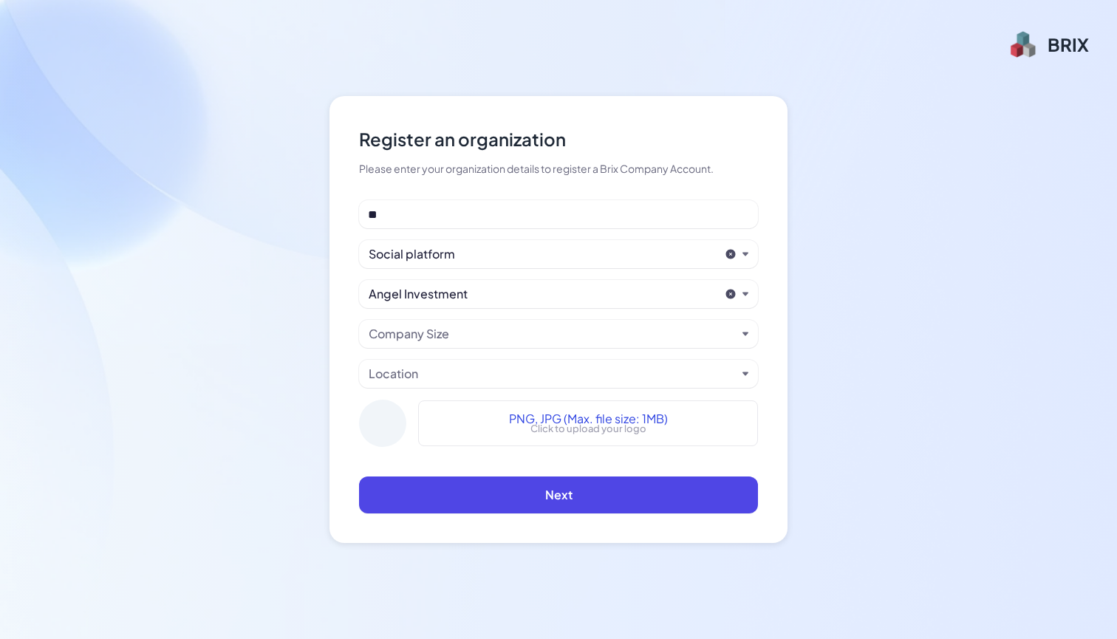
click at [442, 336] on div "Company Size" at bounding box center [409, 334] width 81 height 18
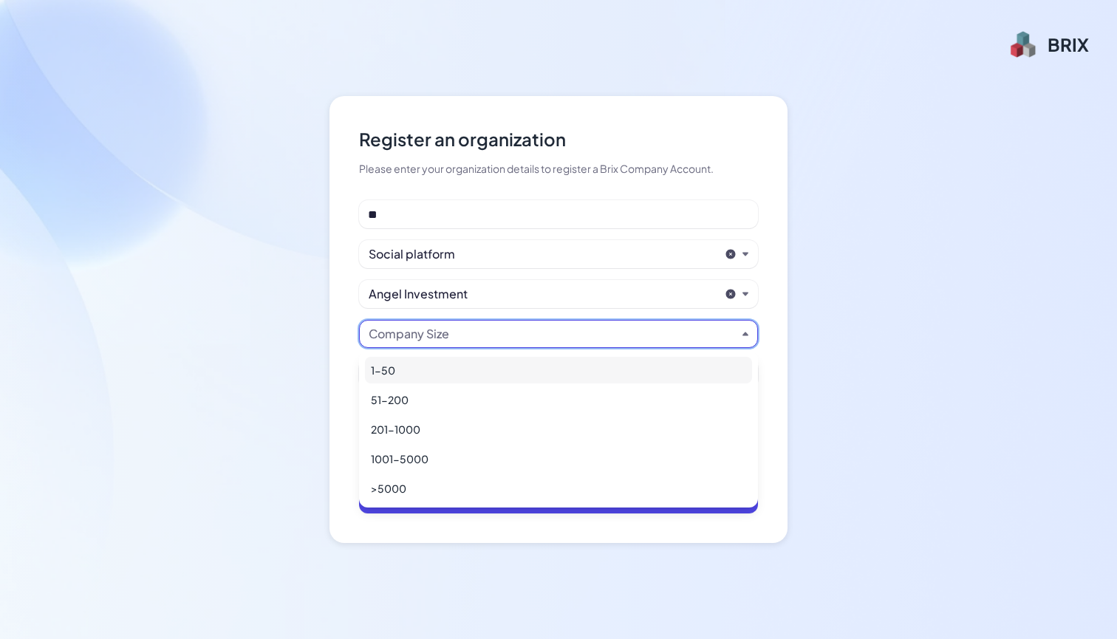
click at [428, 368] on div "1-50" at bounding box center [558, 370] width 387 height 27
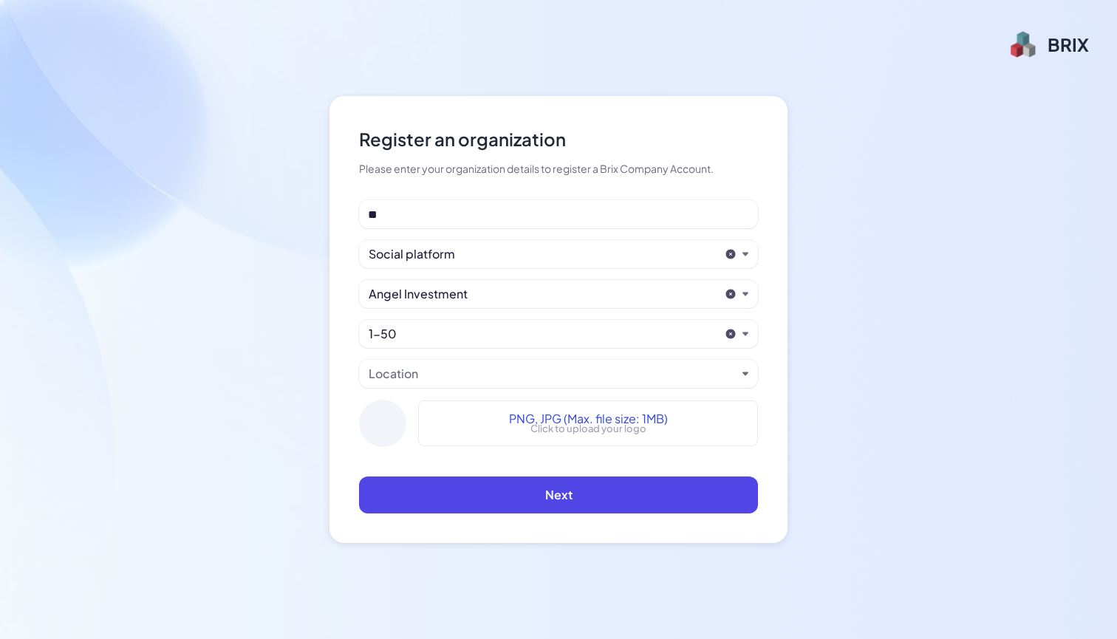
click at [421, 377] on div "Location" at bounding box center [553, 374] width 368 height 18
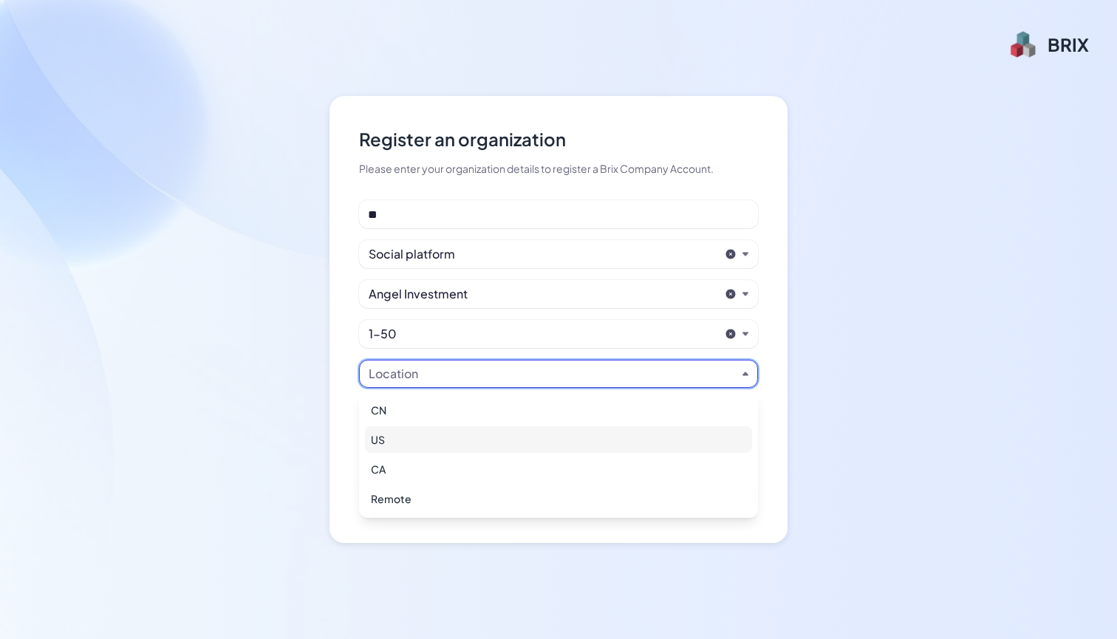
click at [392, 444] on div "US" at bounding box center [558, 439] width 387 height 27
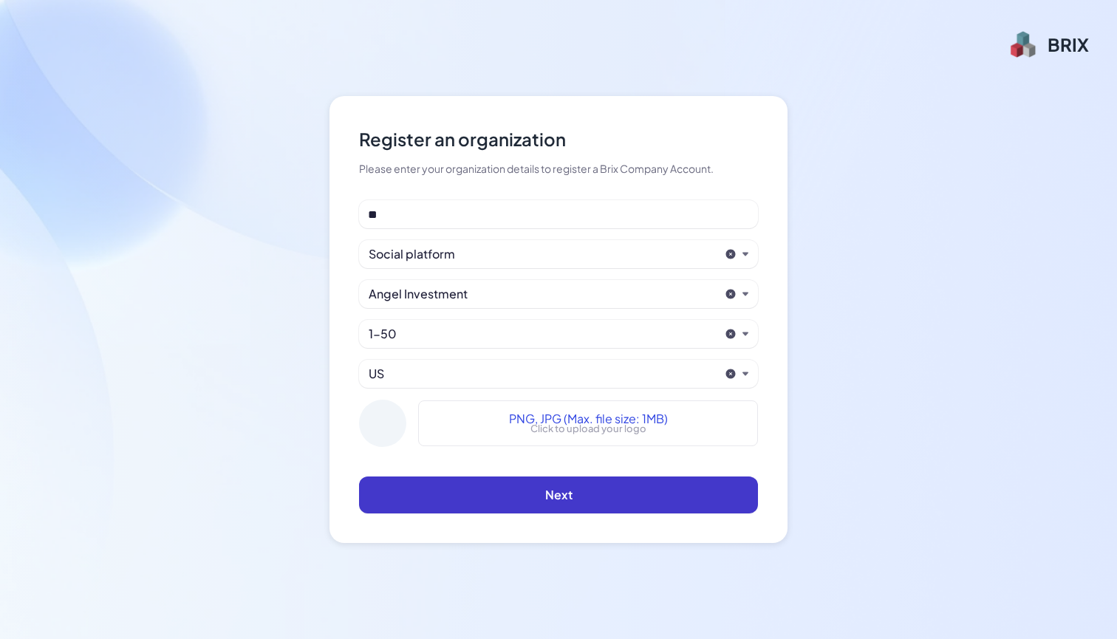
click at [439, 497] on button "Next" at bounding box center [558, 494] width 399 height 37
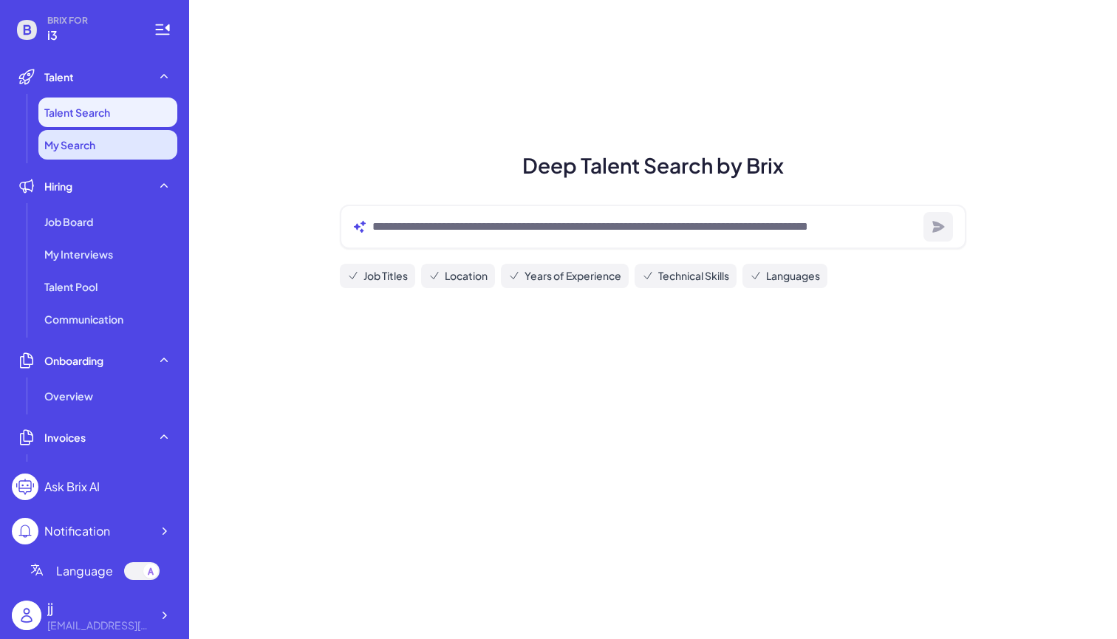
click at [81, 148] on span "My Search" at bounding box center [69, 144] width 51 height 15
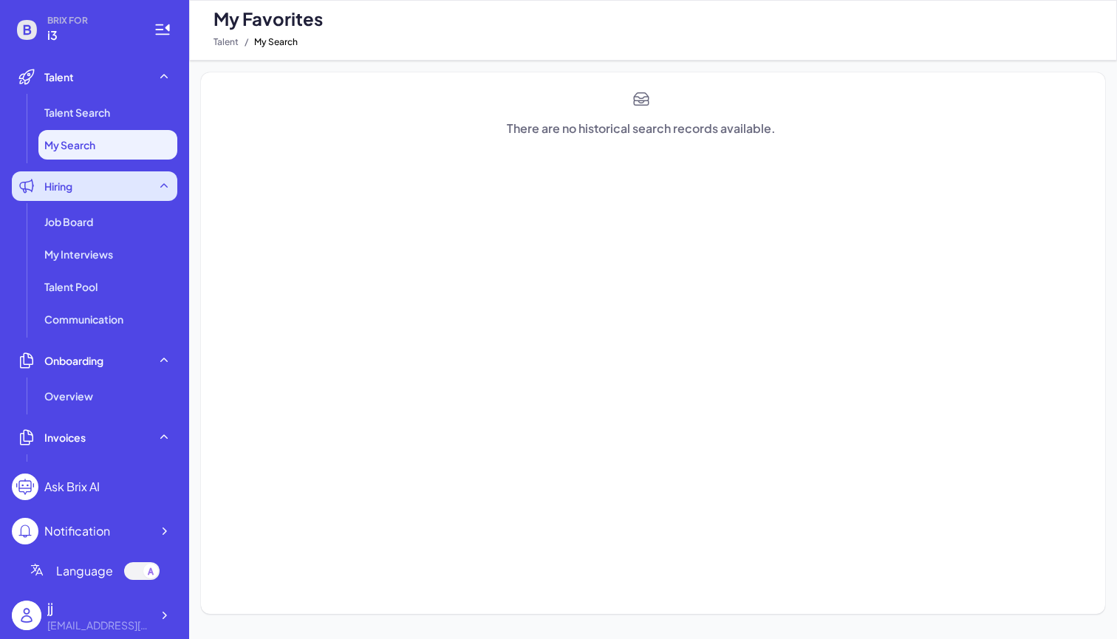
click at [71, 195] on div "Hiring" at bounding box center [94, 186] width 165 height 30
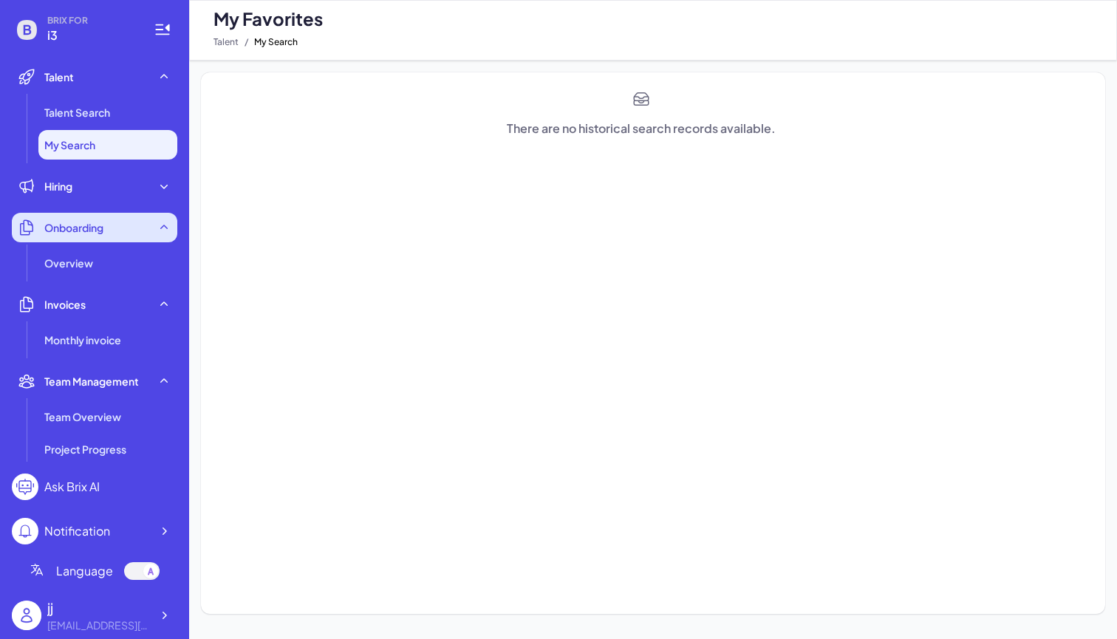
click at [80, 227] on span "Onboarding" at bounding box center [73, 227] width 59 height 15
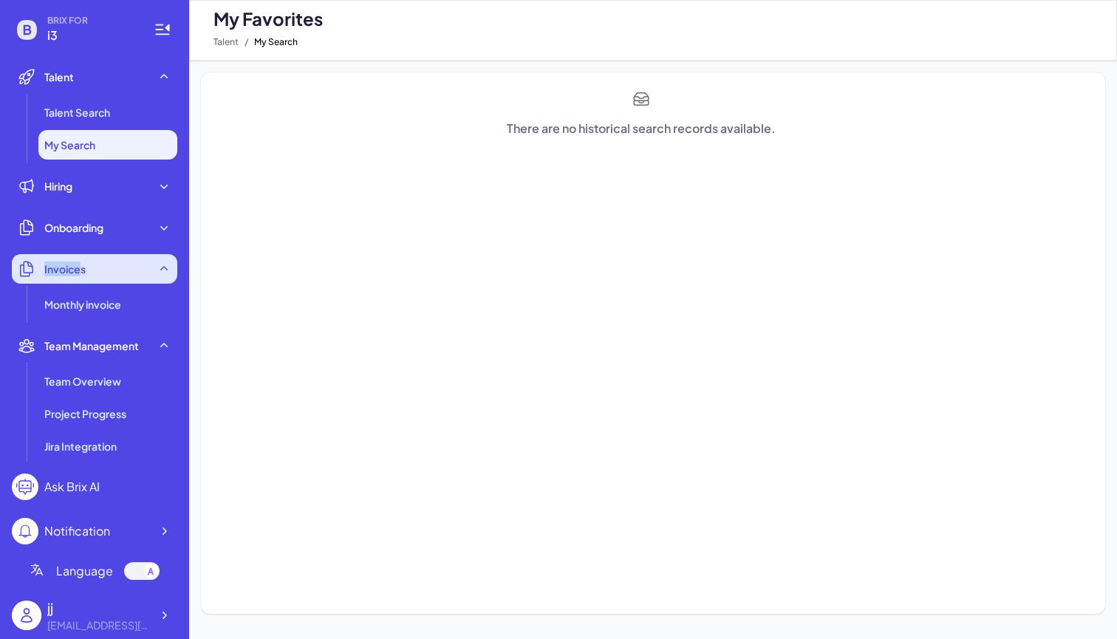
click at [86, 261] on div "Invoices" at bounding box center [94, 269] width 165 height 30
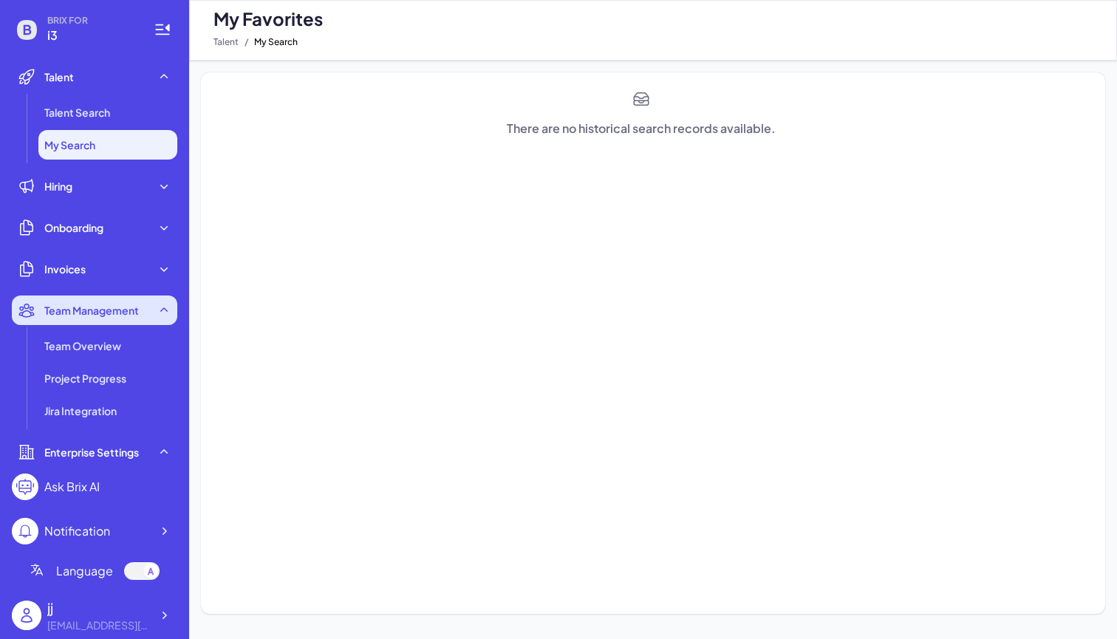
click at [110, 318] on div "Team Management" at bounding box center [94, 310] width 165 height 30
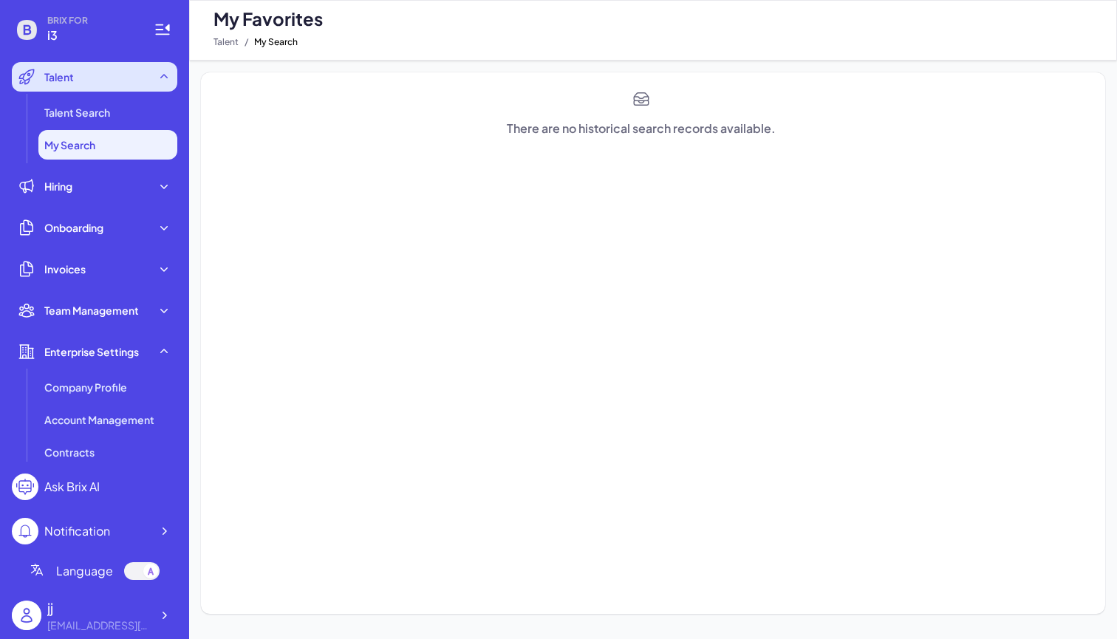
click at [69, 91] on div "Talent" at bounding box center [94, 77] width 165 height 30
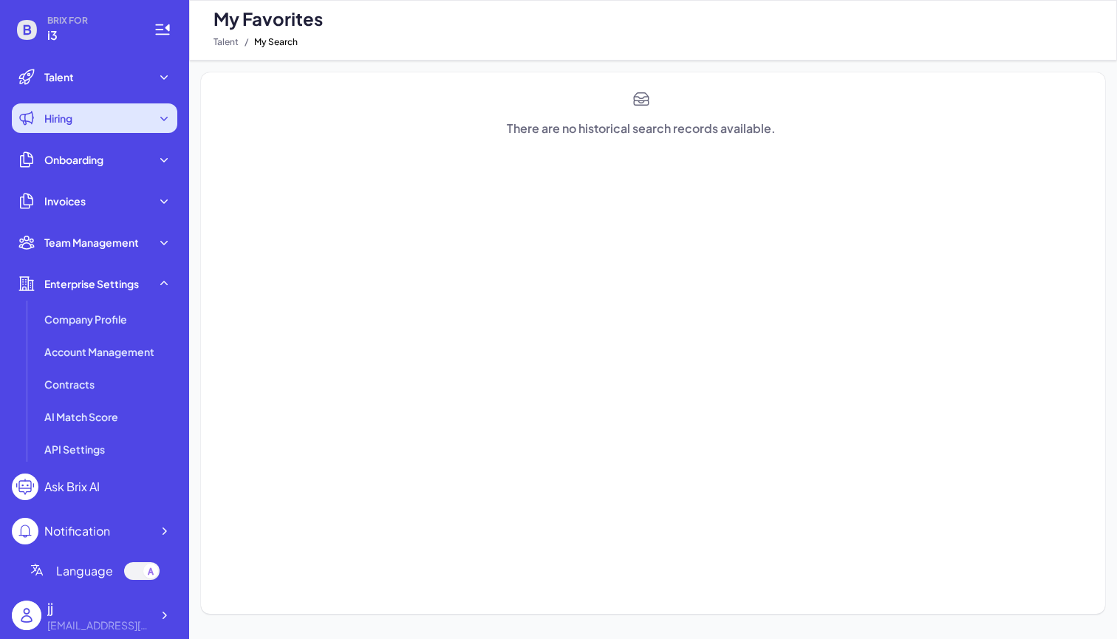
click at [66, 113] on span "Hiring" at bounding box center [58, 118] width 28 height 15
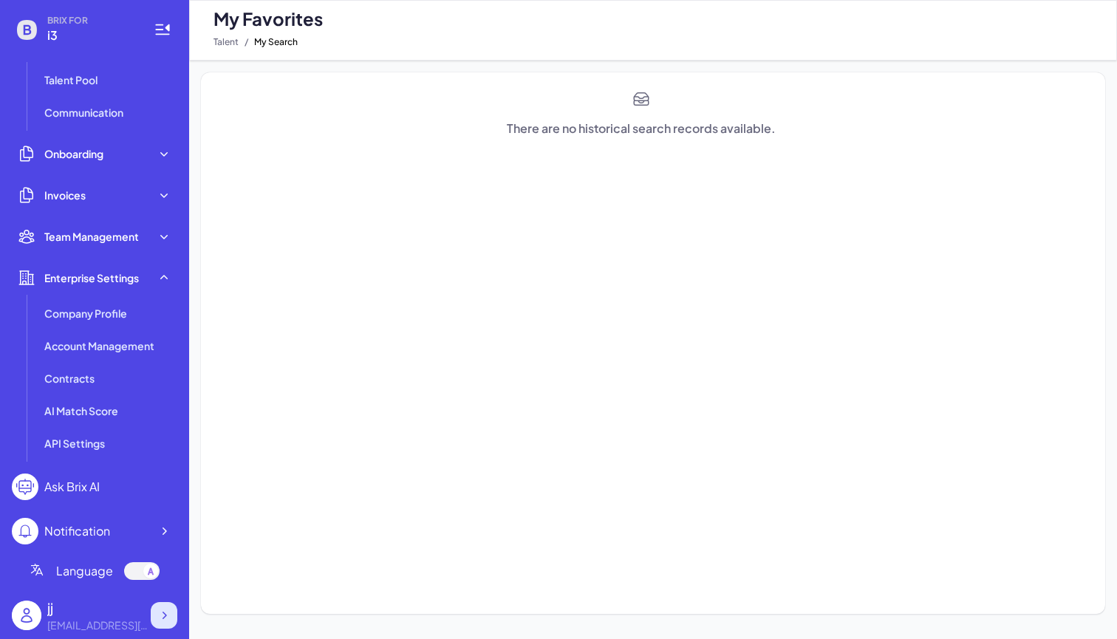
click at [161, 615] on icon at bounding box center [164, 615] width 15 height 15
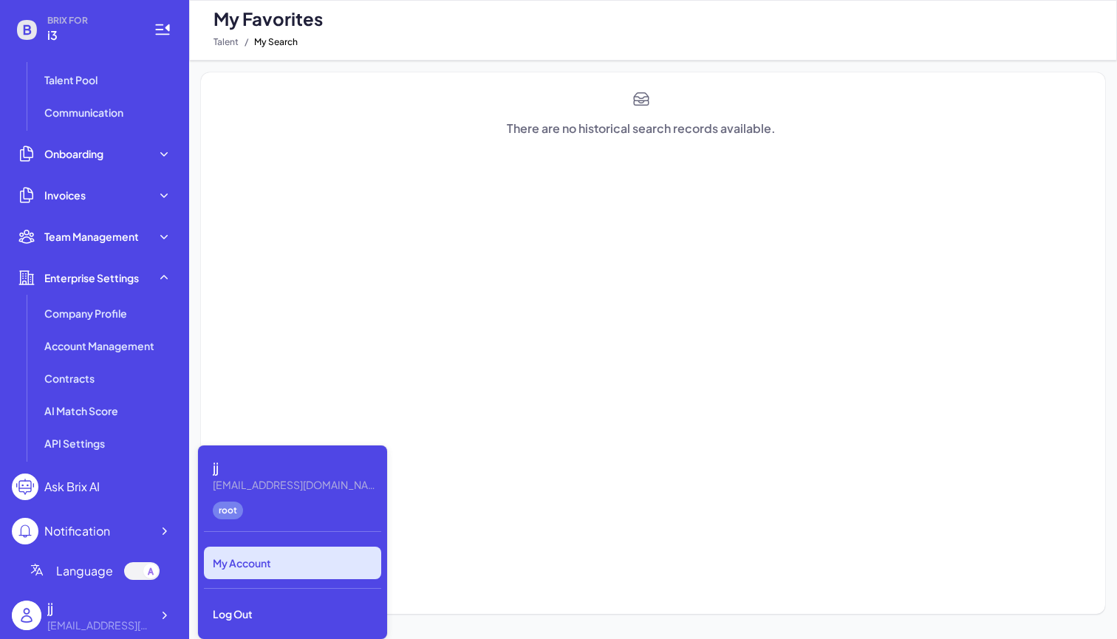
click at [233, 569] on div "My Account" at bounding box center [292, 563] width 177 height 33
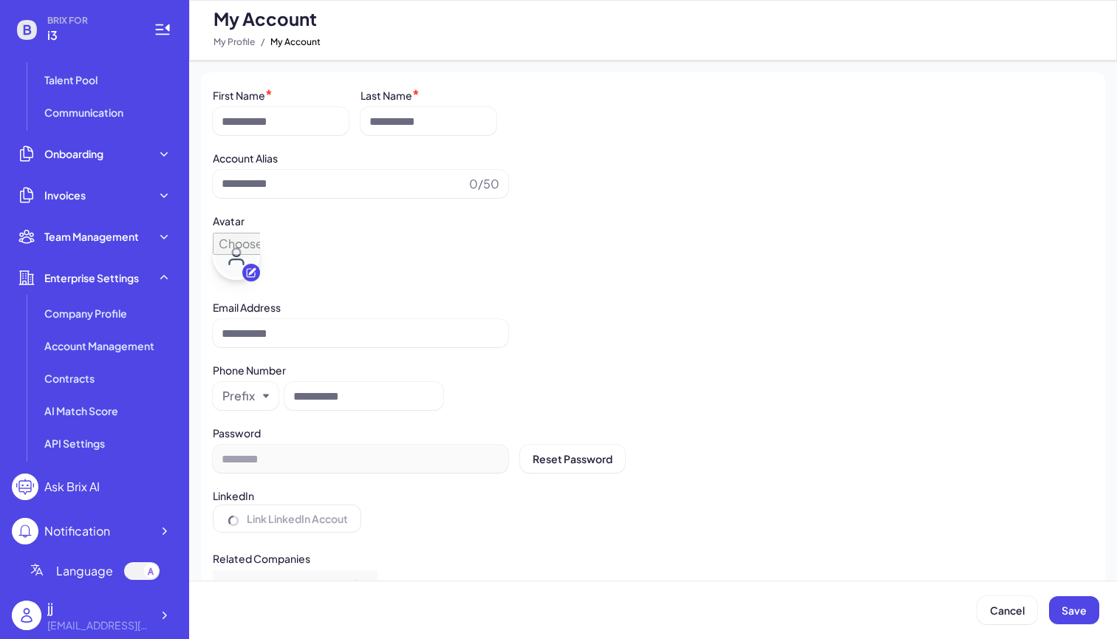
type input "**"
type input "**********"
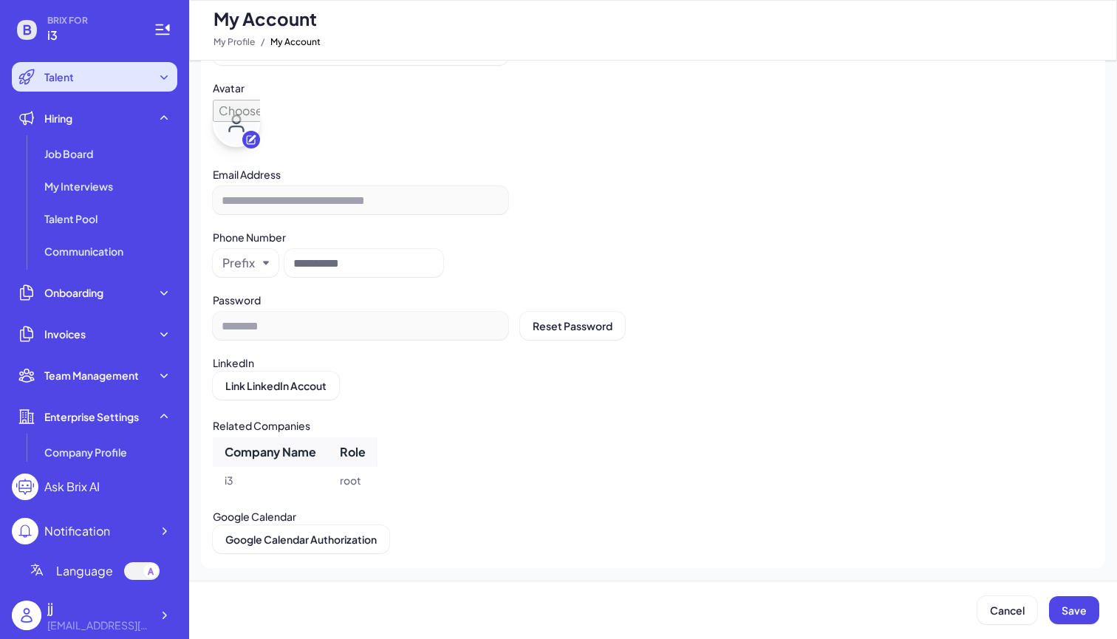
click at [55, 89] on div "Talent" at bounding box center [94, 77] width 165 height 30
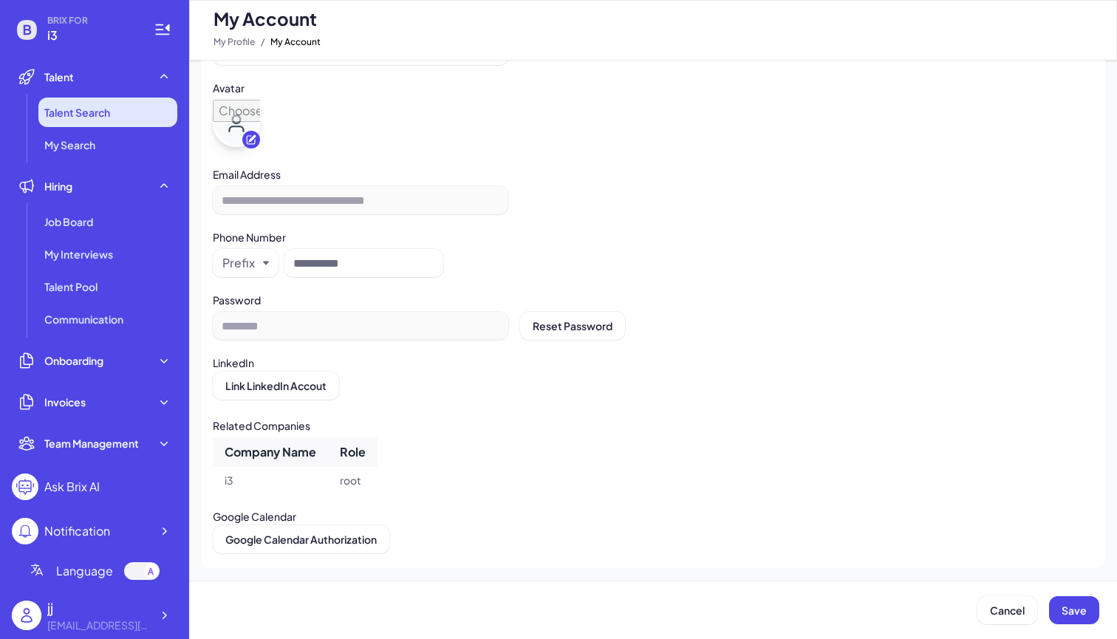
click at [62, 112] on span "Talent Search" at bounding box center [77, 112] width 66 height 15
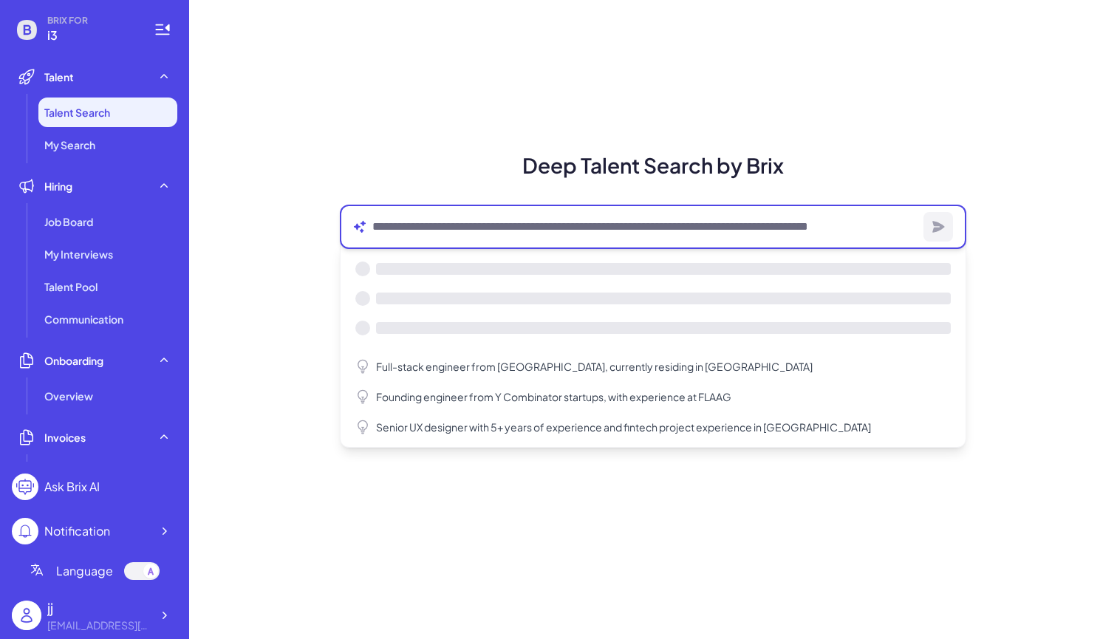
click at [391, 231] on textarea at bounding box center [644, 227] width 545 height 18
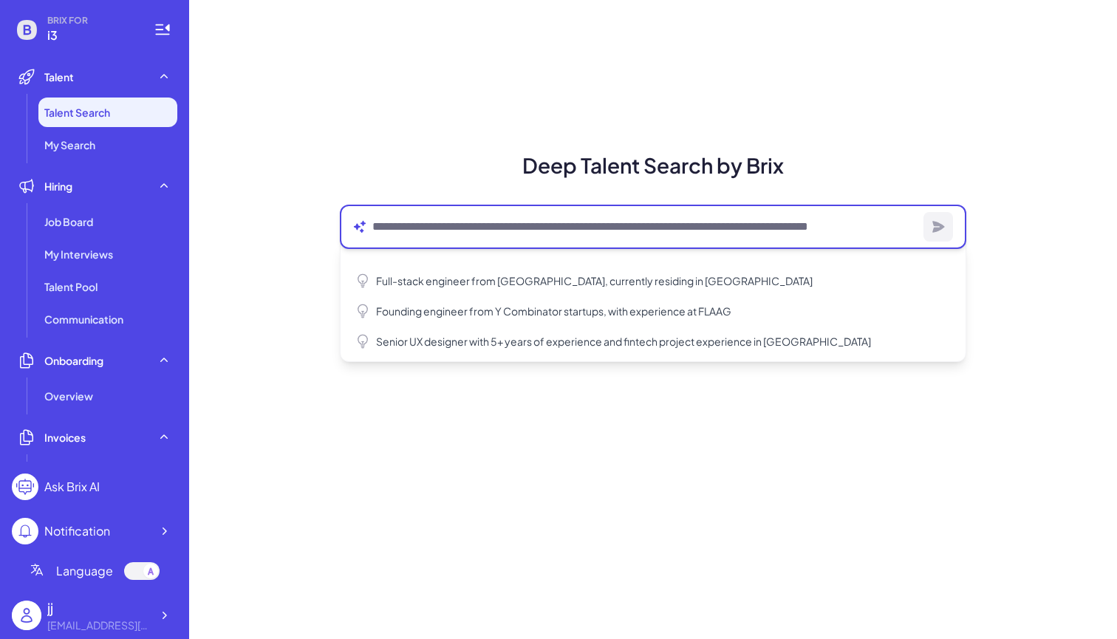
click at [391, 231] on textarea at bounding box center [644, 227] width 545 height 18
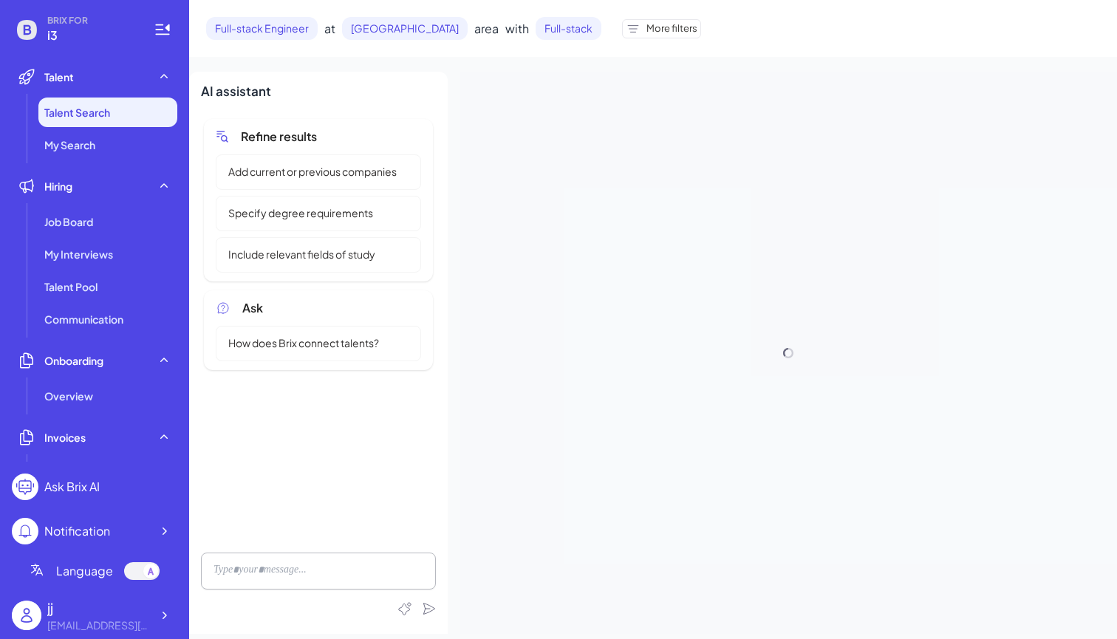
click at [384, 229] on div "Specify degree requirements" at bounding box center [318, 213] width 205 height 35
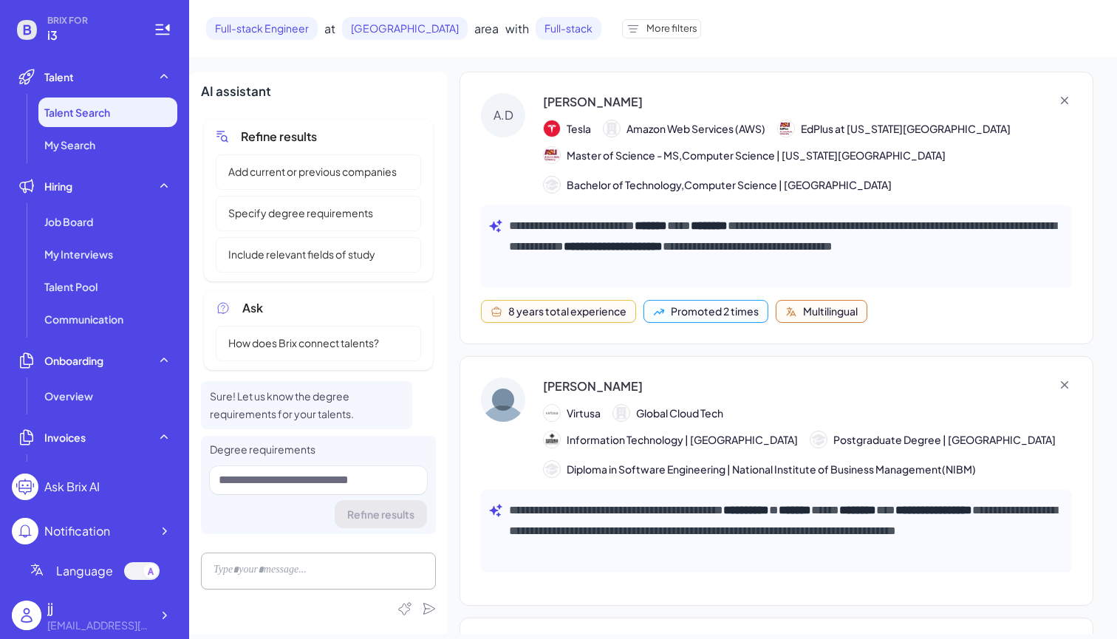
click at [654, 195] on div "**********" at bounding box center [776, 208] width 634 height 273
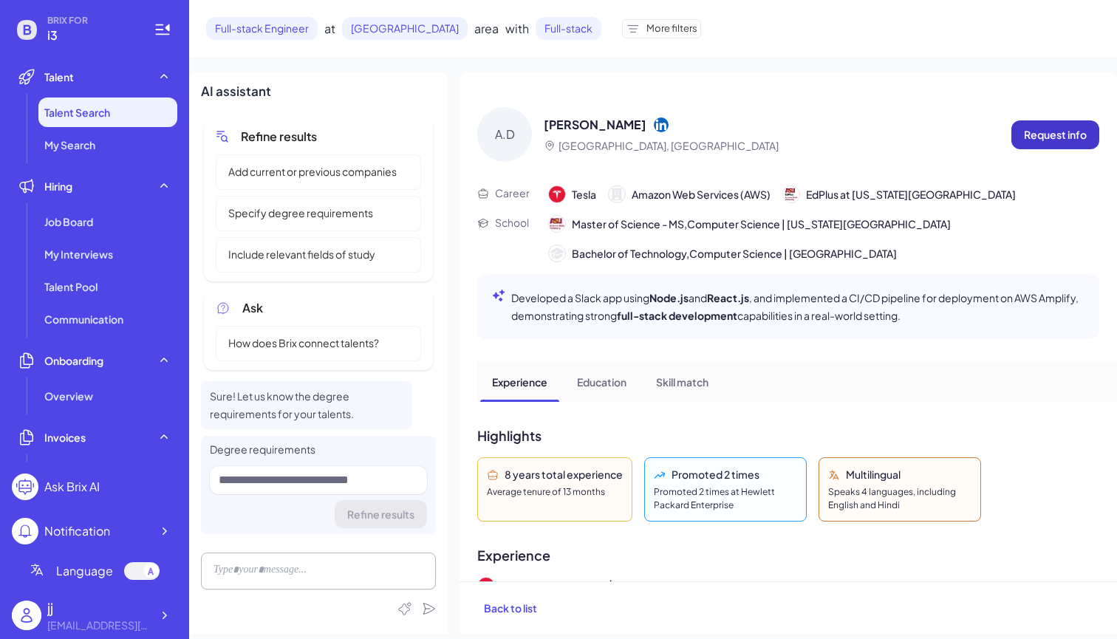
click at [1024, 137] on p "Request info" at bounding box center [1055, 135] width 63 height 16
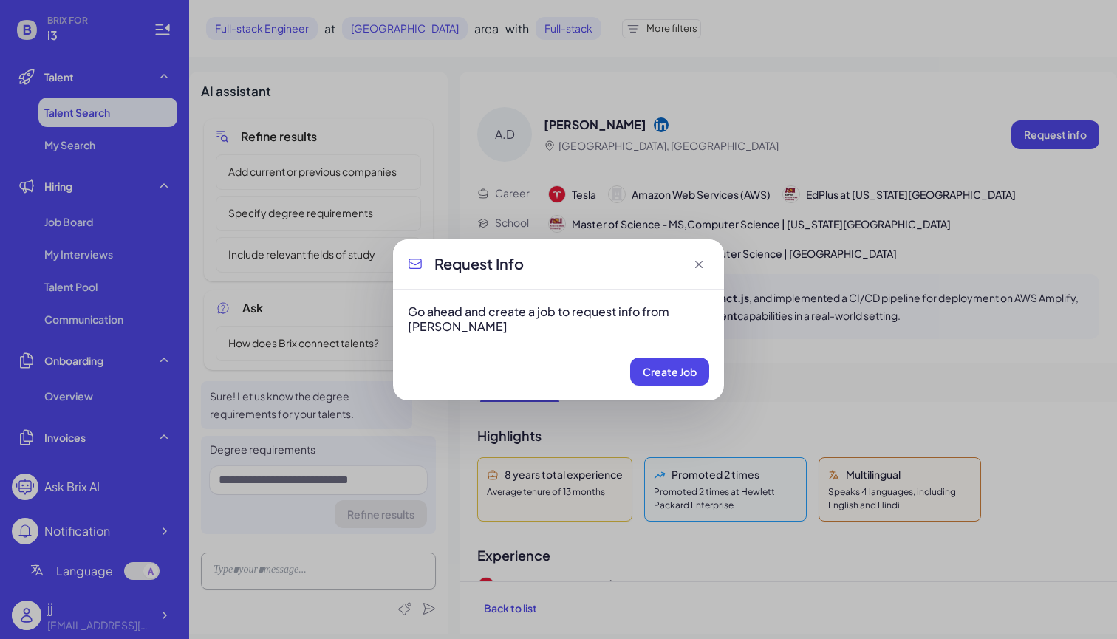
click at [699, 263] on icon at bounding box center [698, 264] width 15 height 15
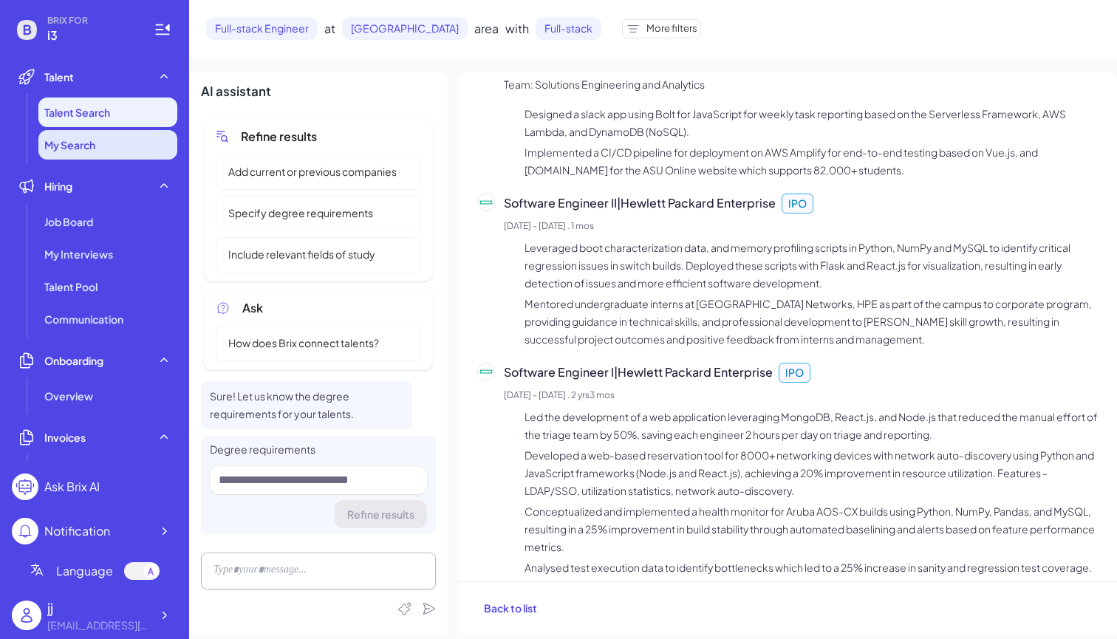
click at [93, 146] on span "My Search" at bounding box center [69, 144] width 51 height 15
